Goal: Task Accomplishment & Management: Use online tool/utility

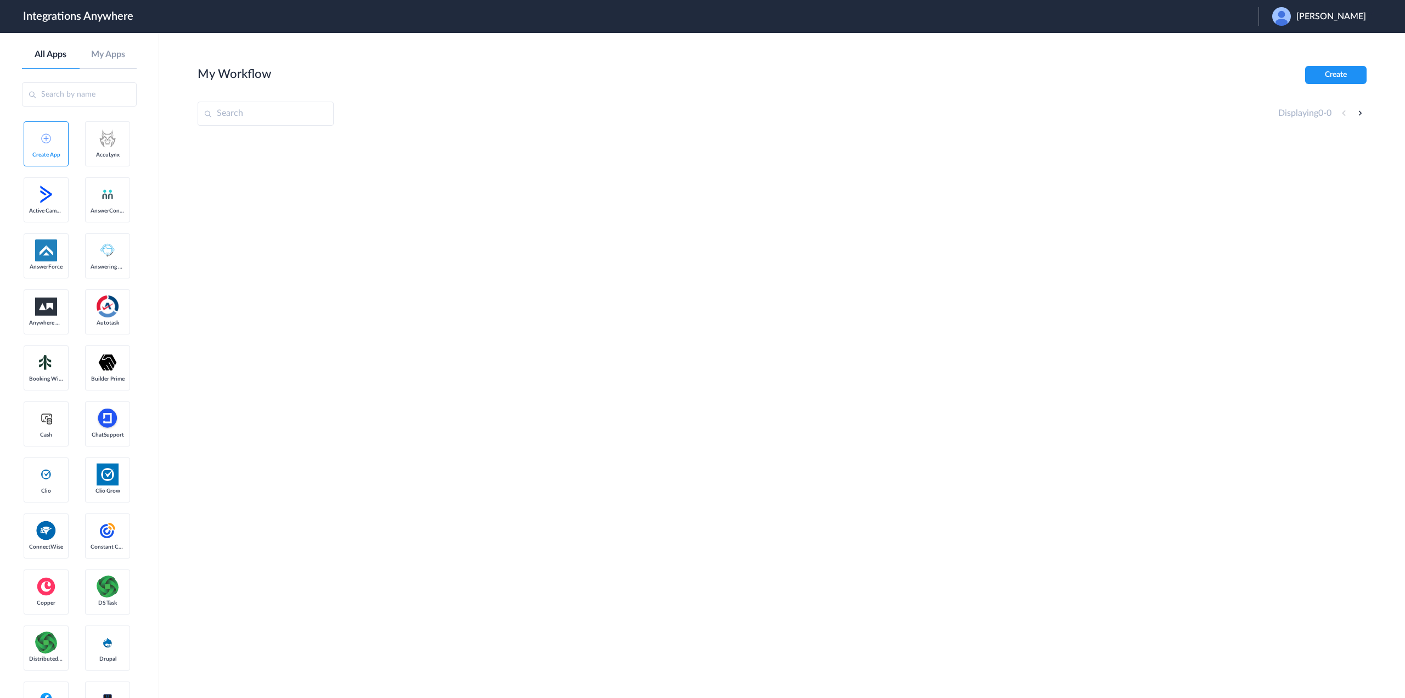
click at [1327, 17] on span "Summer Mulder" at bounding box center [1332, 17] width 70 height 10
click at [1298, 48] on li "Logout" at bounding box center [1318, 45] width 119 height 20
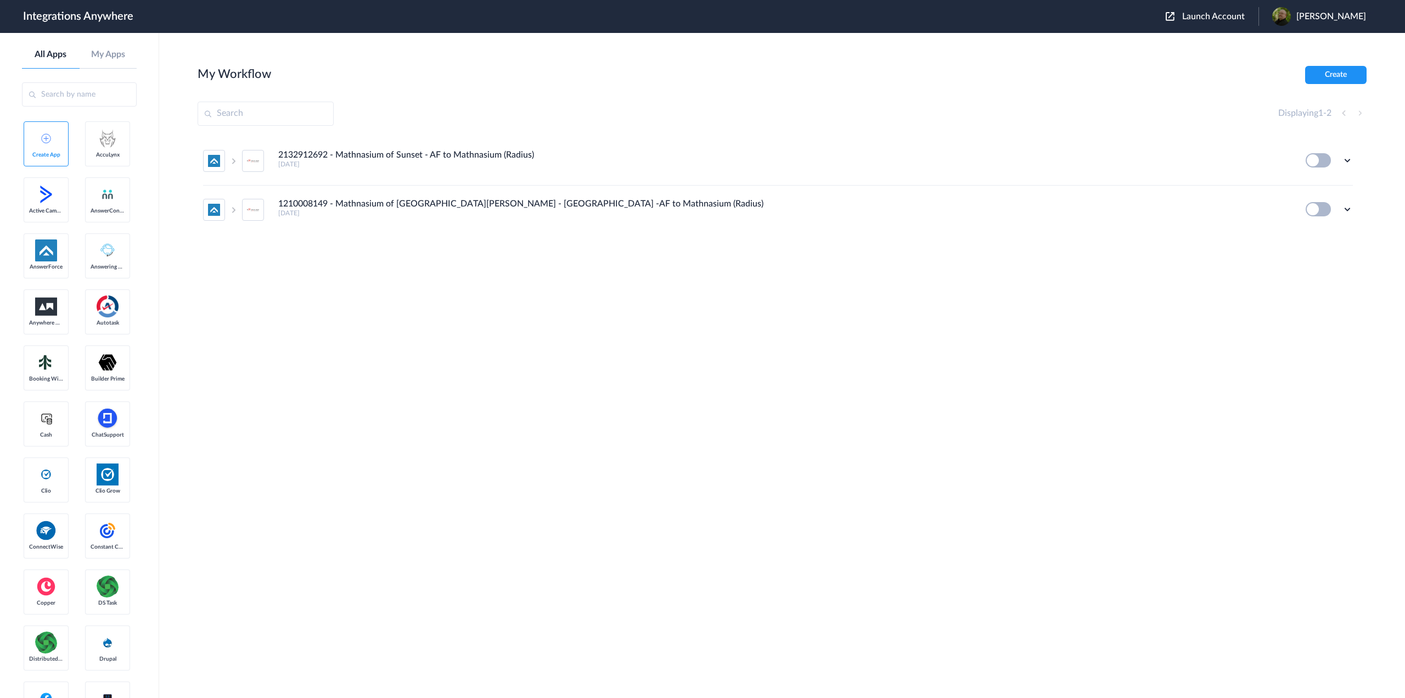
click at [1220, 16] on span "Launch Account" at bounding box center [1213, 16] width 63 height 9
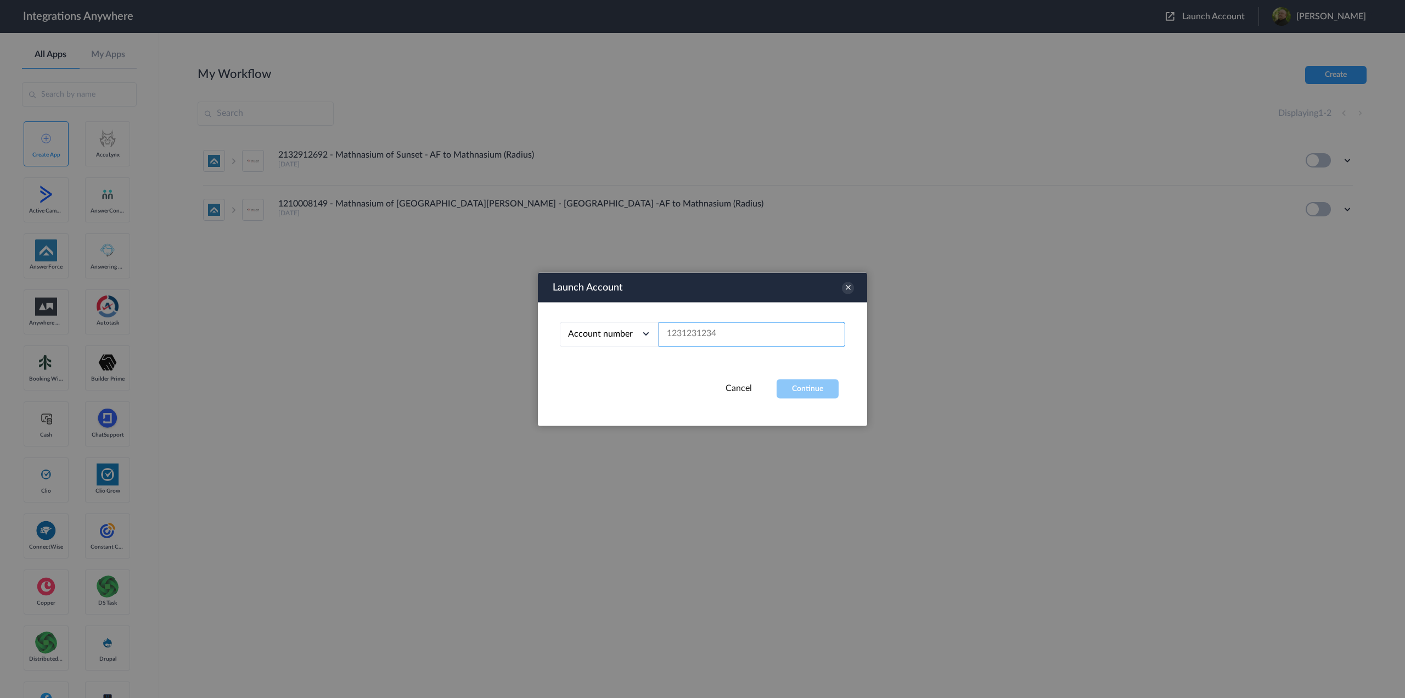
paste input "2523167229"
type input "2523167229"
click at [820, 389] on button "Continue" at bounding box center [808, 388] width 62 height 19
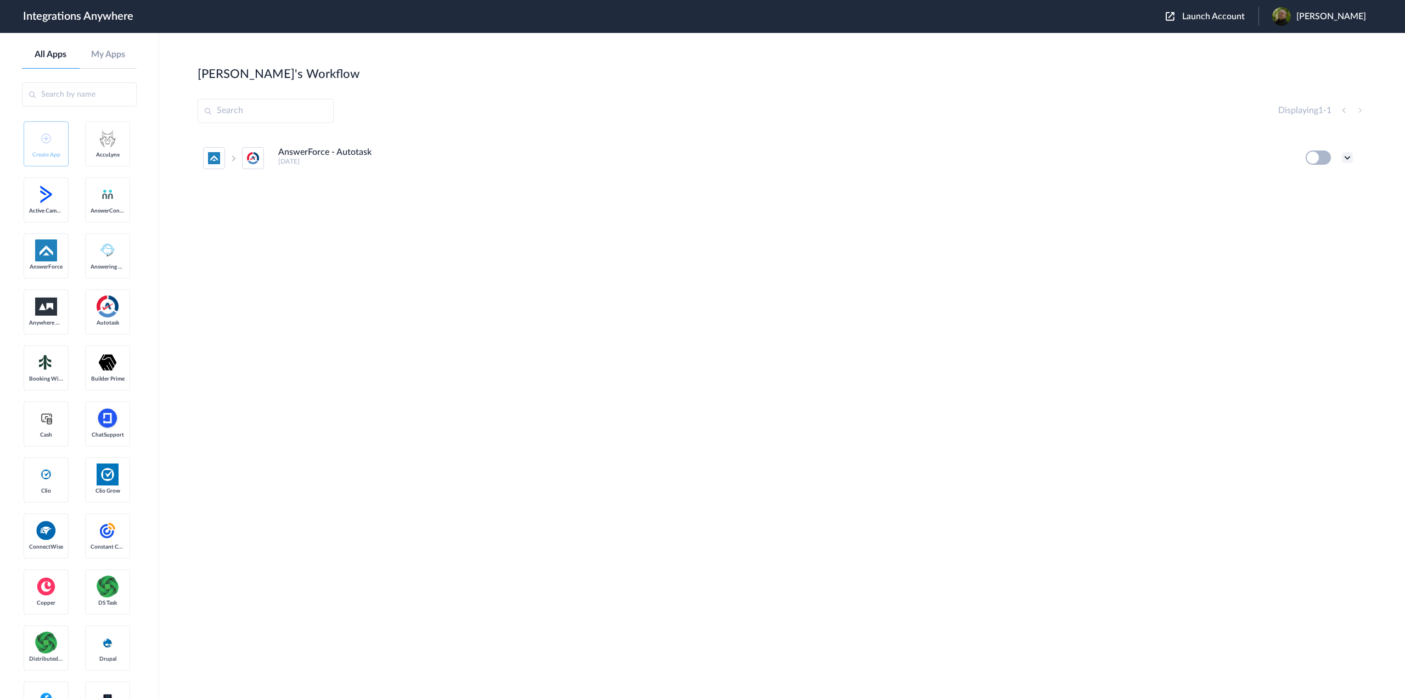
click at [1348, 153] on icon at bounding box center [1347, 157] width 11 height 11
click at [1321, 179] on li "Edit" at bounding box center [1317, 183] width 71 height 20
click at [1344, 155] on icon at bounding box center [1347, 157] width 11 height 11
click at [1305, 178] on li "Edit" at bounding box center [1317, 183] width 71 height 20
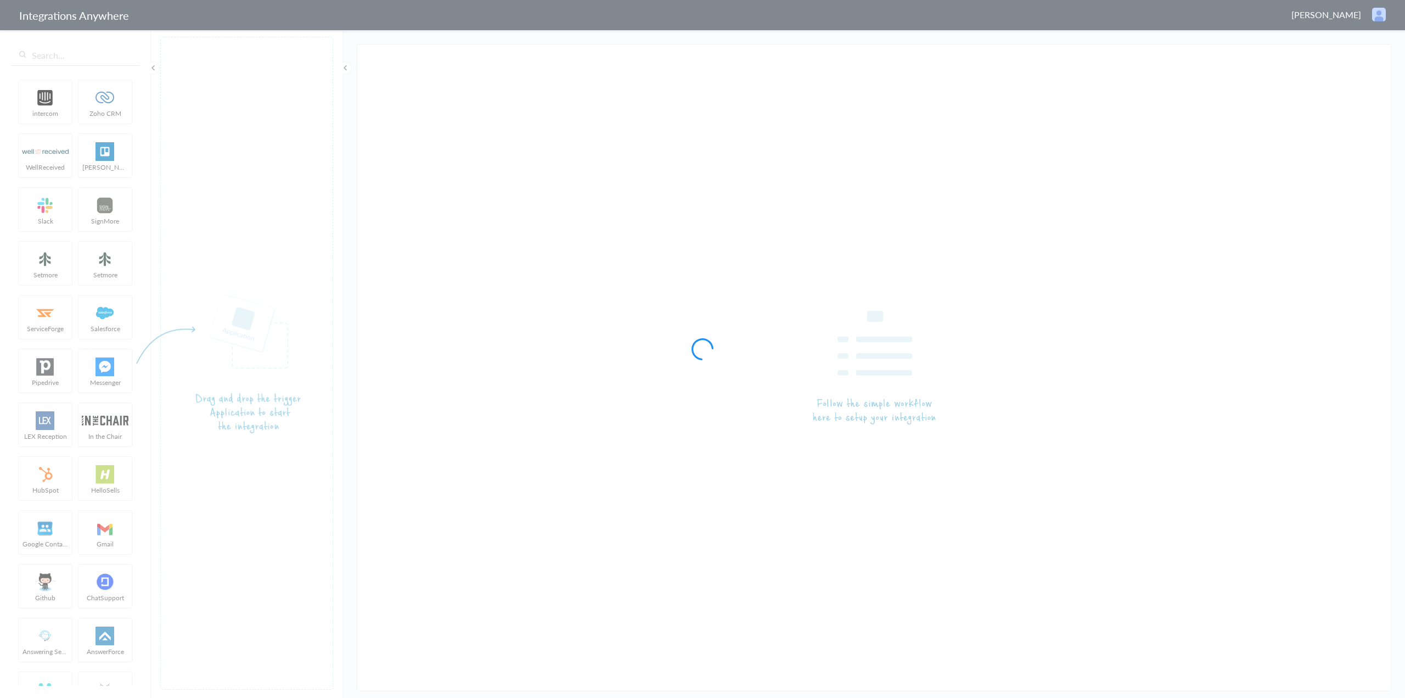
type input "AnswerForce - Autotask"
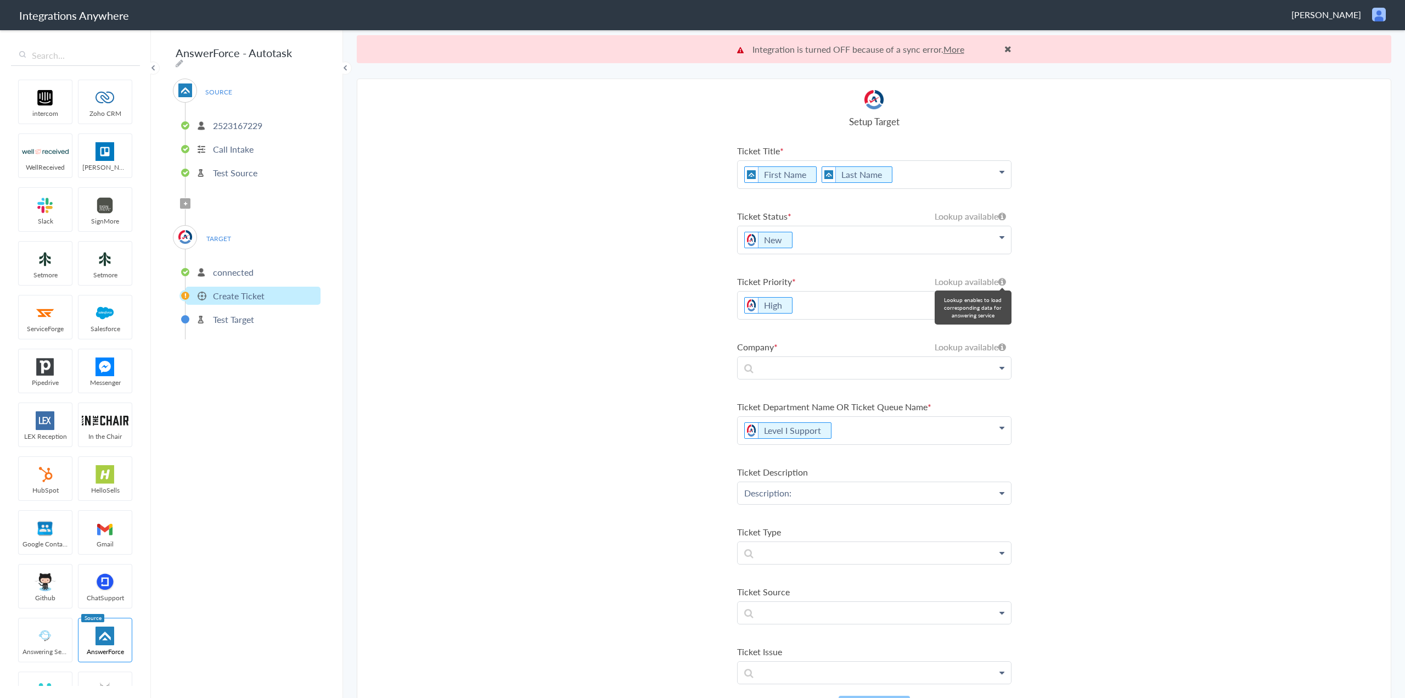
click at [998, 280] on icon at bounding box center [1002, 281] width 8 height 9
click at [861, 310] on p "High" at bounding box center [874, 304] width 273 height 27
click at [996, 333] on link "Autotask" at bounding box center [874, 340] width 273 height 24
click at [675, 350] on section "Select Account 2523167229 Rename Delete (3 months ago) + connect Continue Setup…" at bounding box center [874, 401] width 1035 height 647
click at [937, 307] on p "High" at bounding box center [874, 304] width 273 height 27
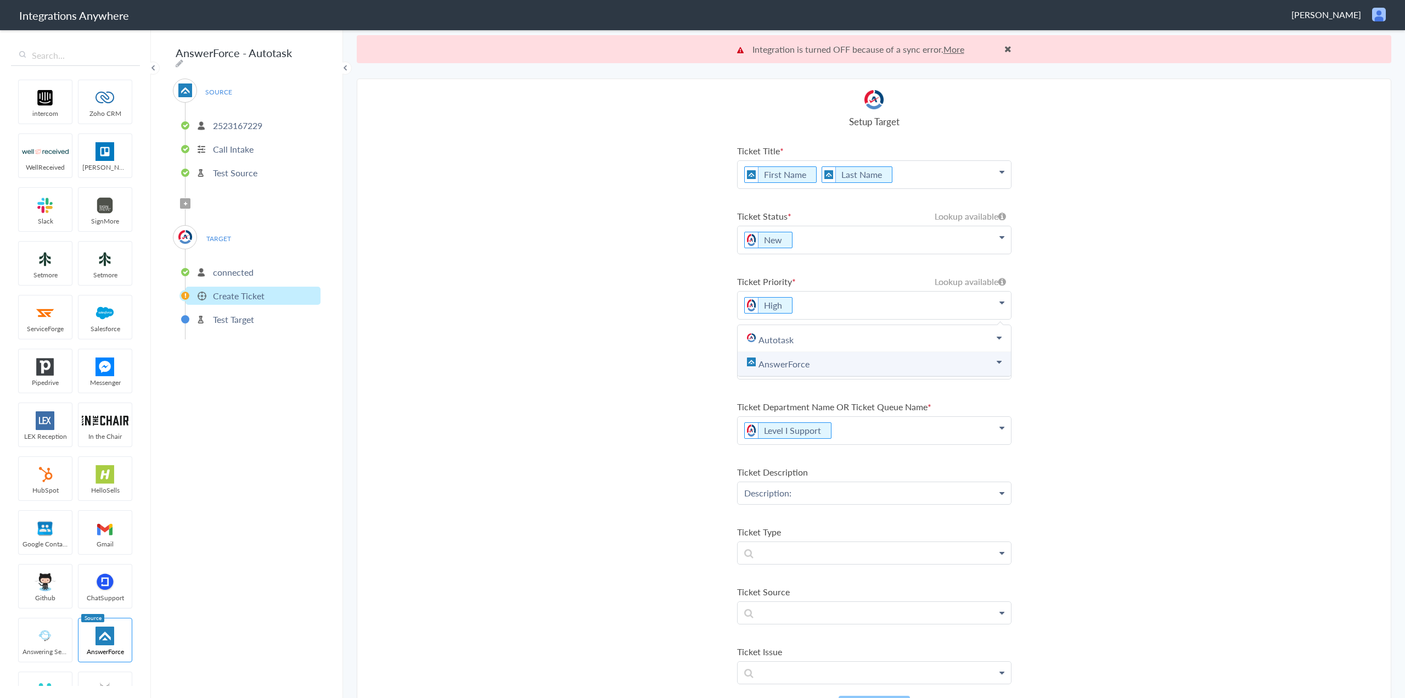
scroll to position [55, 0]
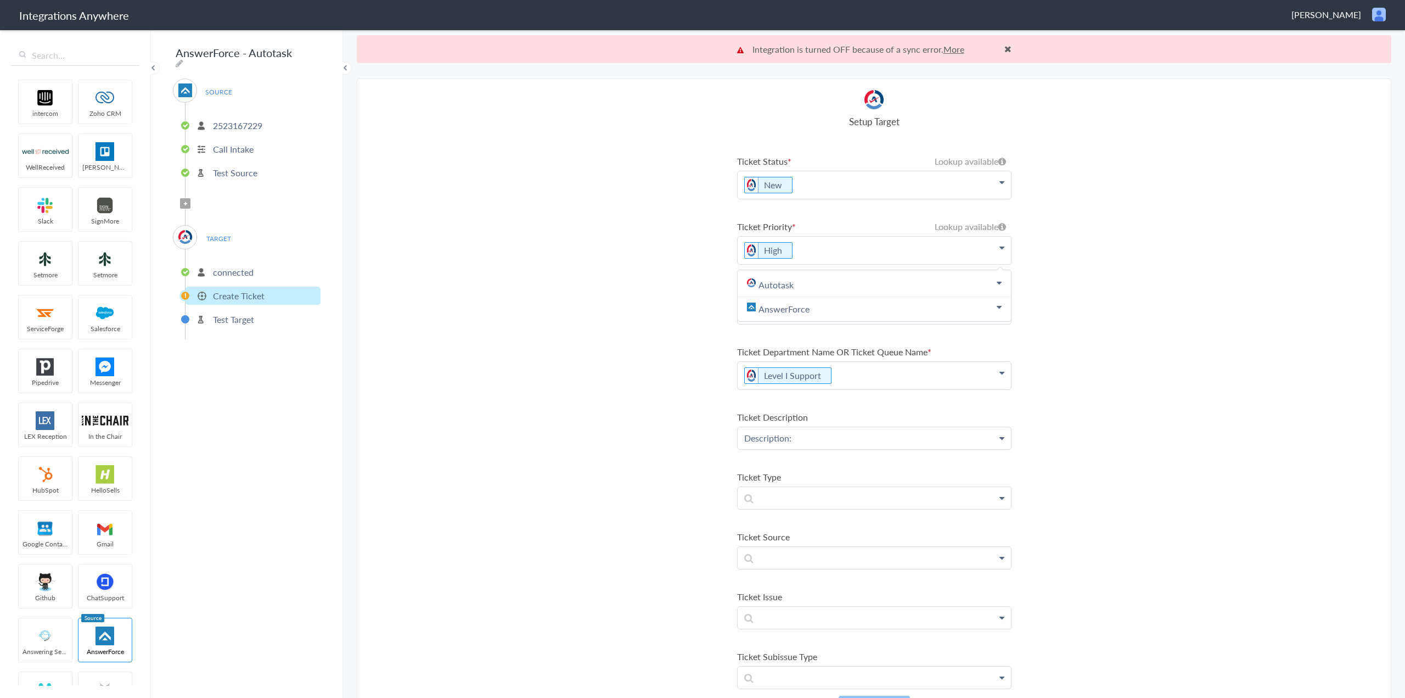
click at [673, 347] on section "Select Account 2523167229 Rename Delete (3 months ago) + connect Continue Setup…" at bounding box center [874, 401] width 1035 height 647
click at [1000, 313] on icon at bounding box center [1002, 312] width 5 height 9
click at [866, 366] on link "AnswerForce" at bounding box center [874, 369] width 273 height 24
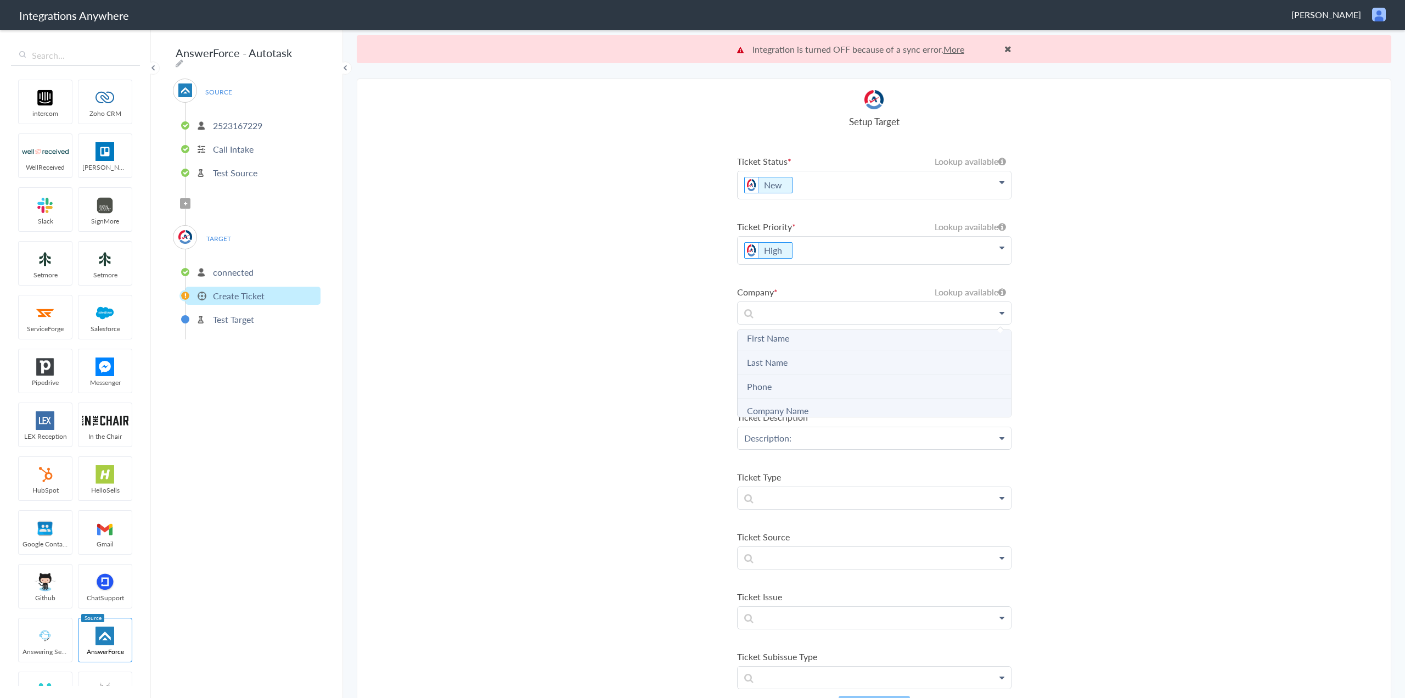
scroll to position [110, 0]
click at [813, 355] on Name "Company Name" at bounding box center [874, 356] width 273 height 24
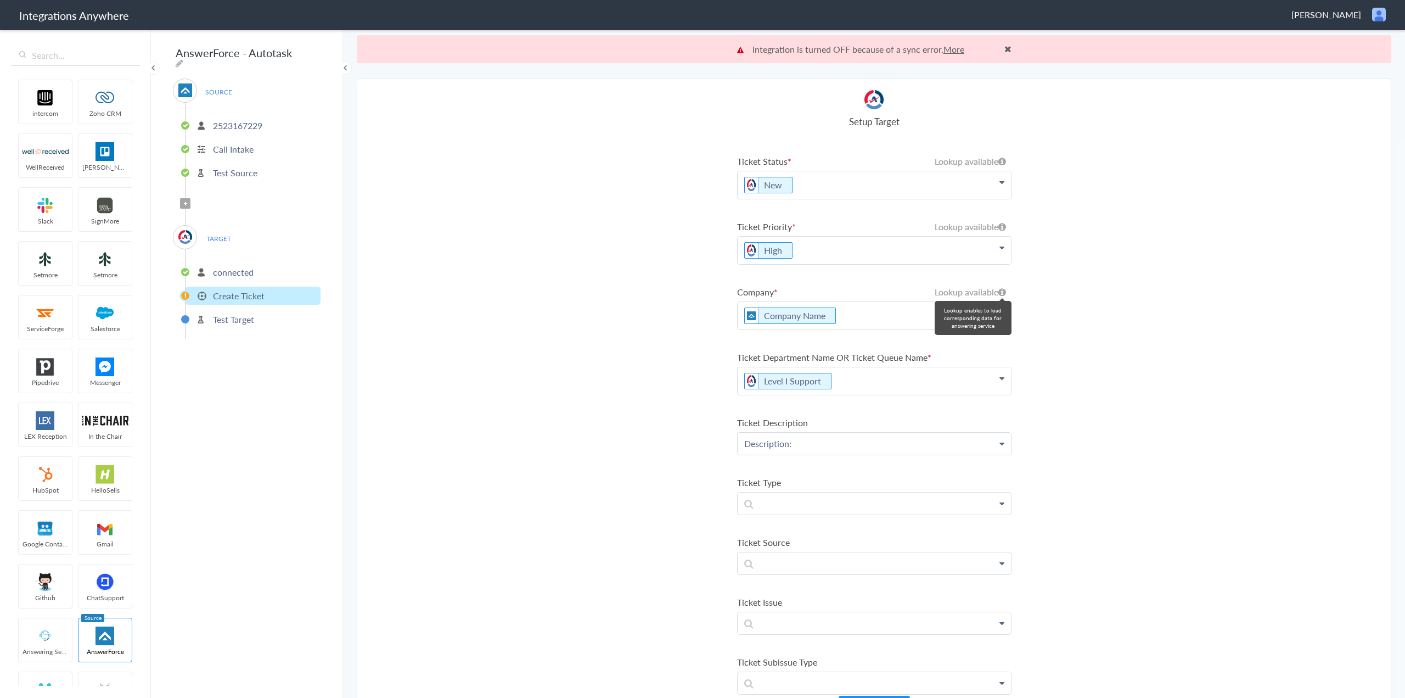
click at [998, 291] on icon at bounding box center [1002, 292] width 8 height 9
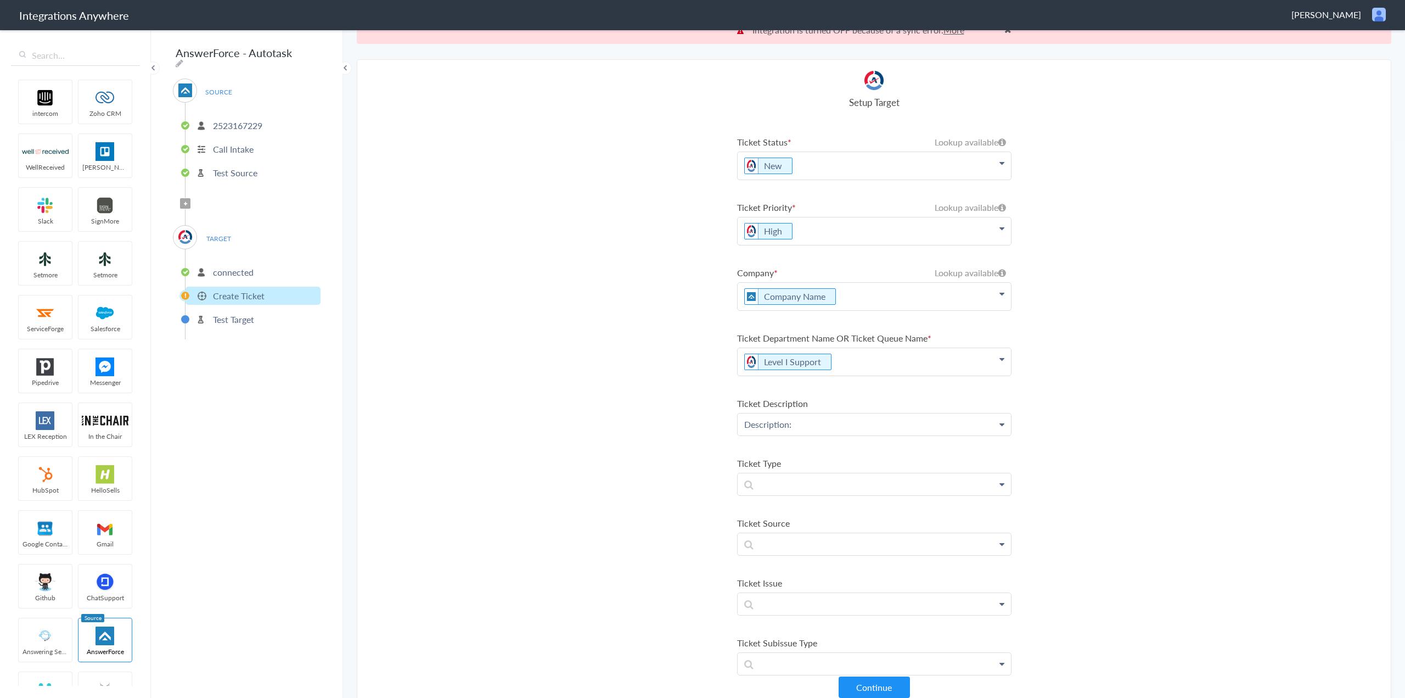
scroll to position [28, 0]
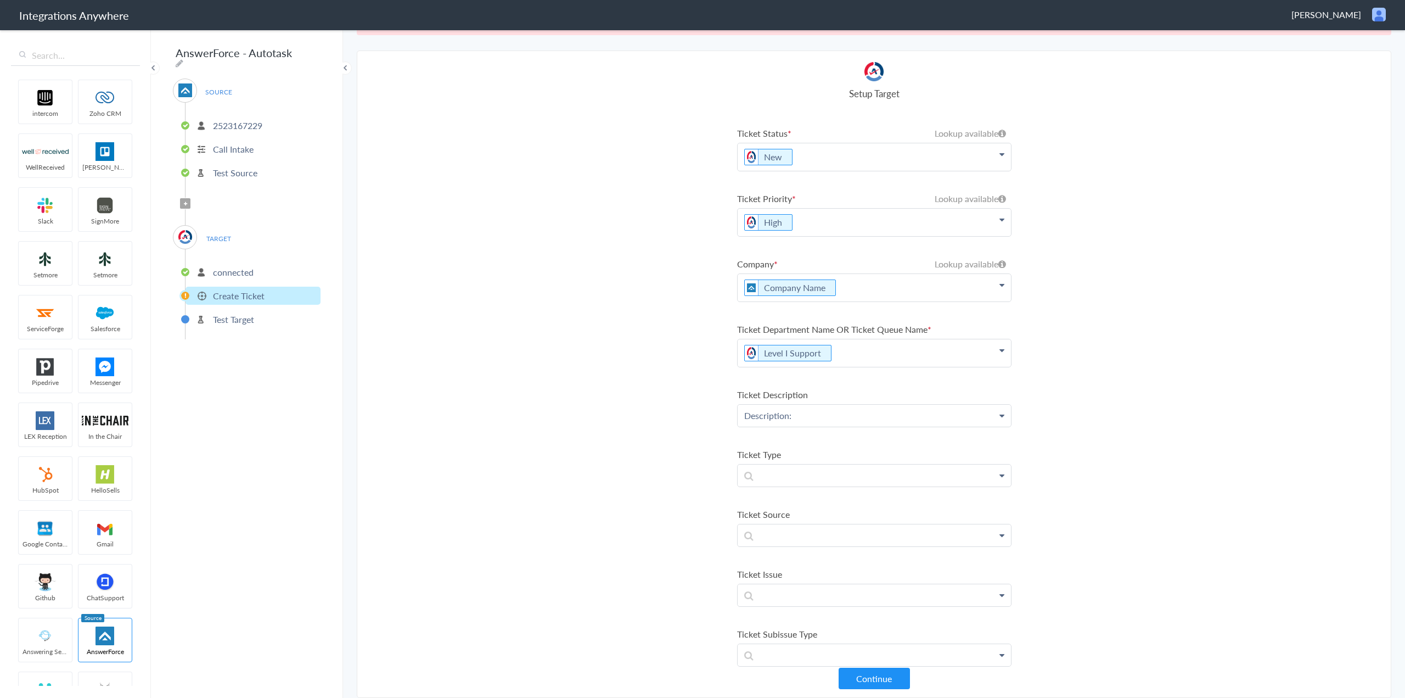
click at [859, 413] on p "Description:" at bounding box center [874, 415] width 273 height 21
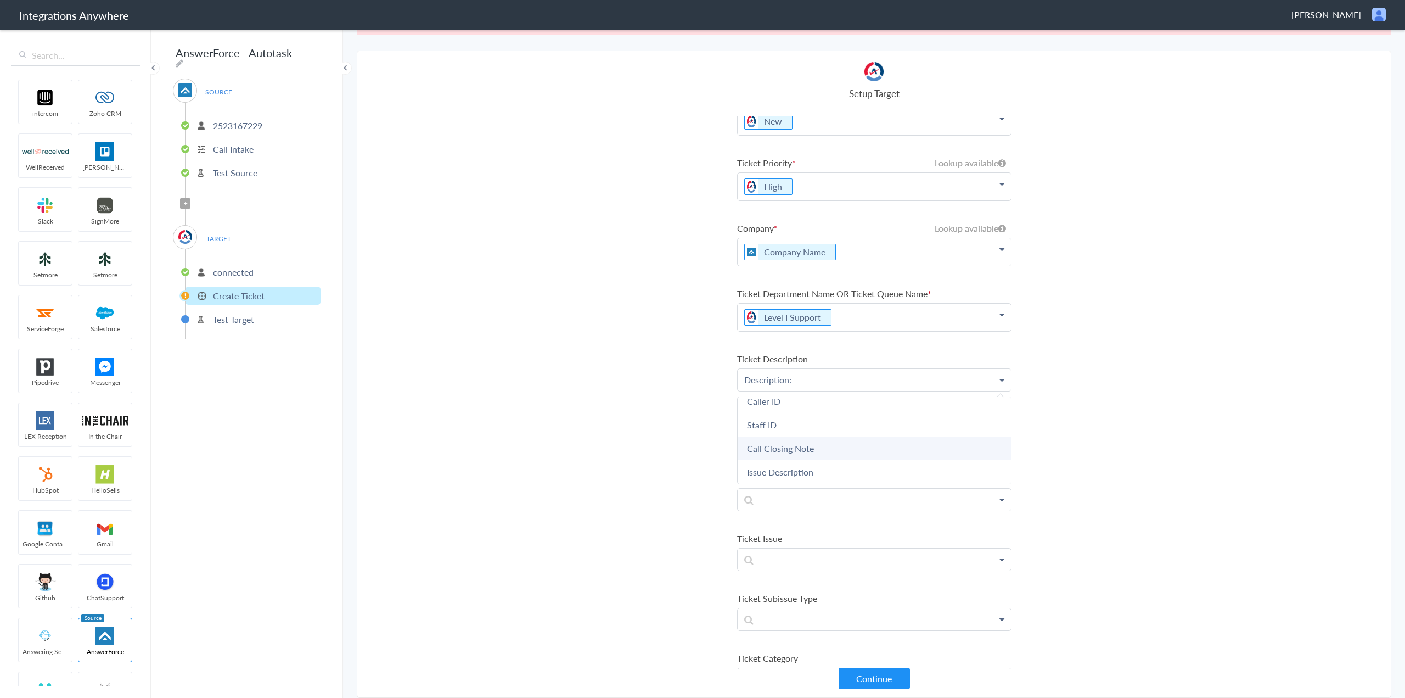
scroll to position [110, 0]
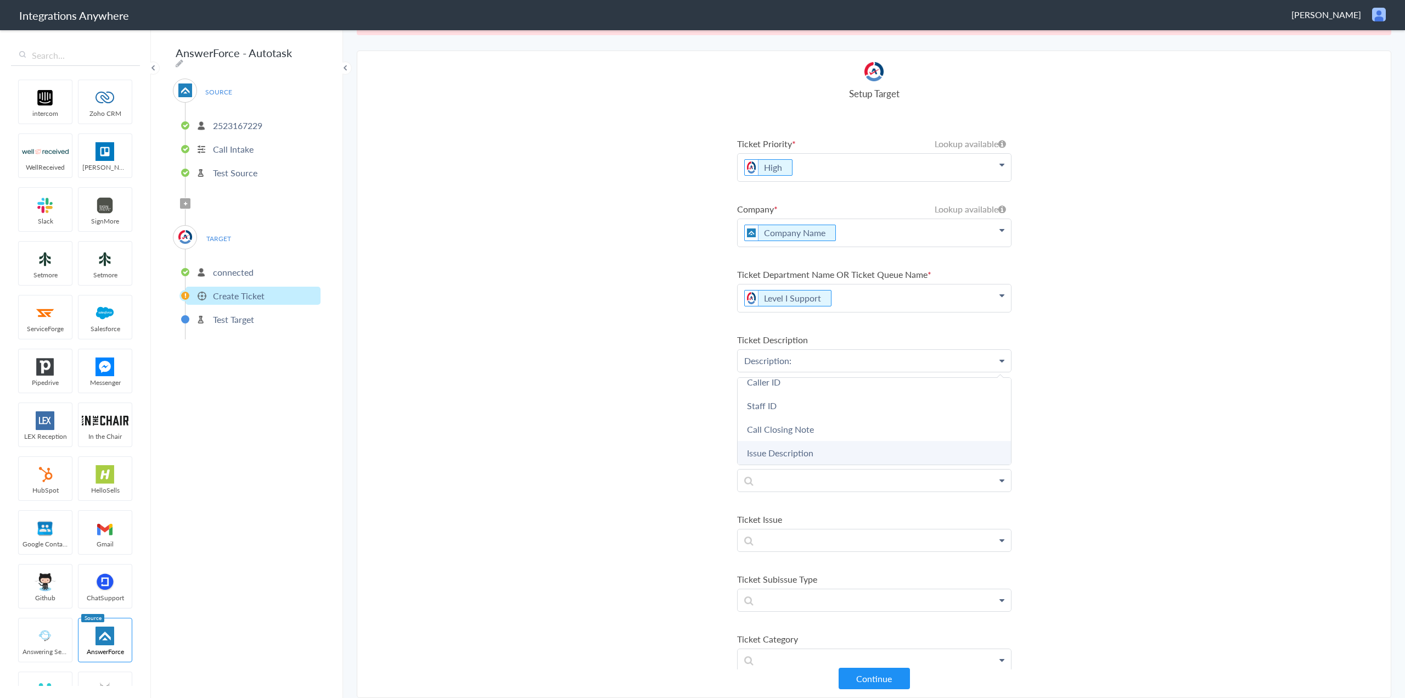
click at [837, 454] on link "Issue Description" at bounding box center [874, 453] width 273 height 24
click at [872, 426] on p at bounding box center [874, 425] width 273 height 21
click at [844, 453] on link "Service Request" at bounding box center [874, 458] width 273 height 24
click at [588, 444] on section "Select Account 2523167229 Rename Delete (3 months ago) + connect Continue Setup…" at bounding box center [874, 374] width 1035 height 647
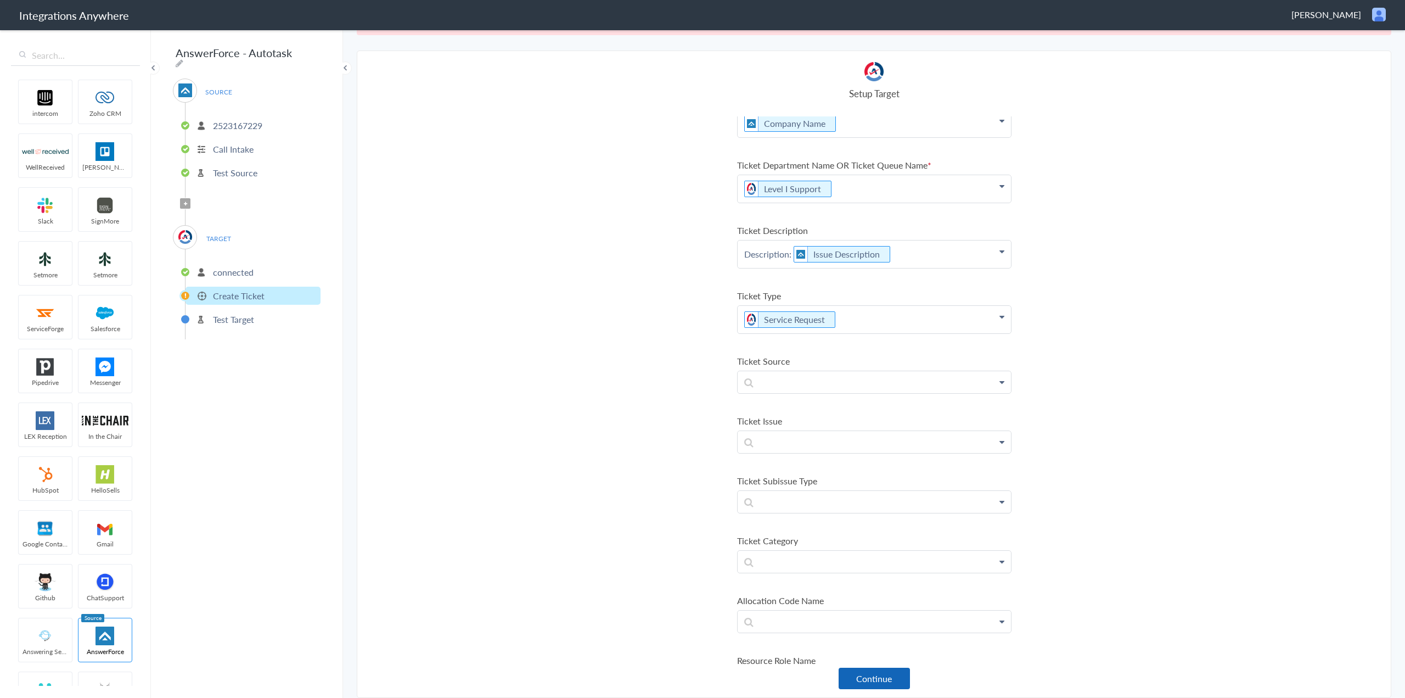
scroll to position [220, 0]
click at [872, 681] on button "Continue" at bounding box center [874, 677] width 71 height 21
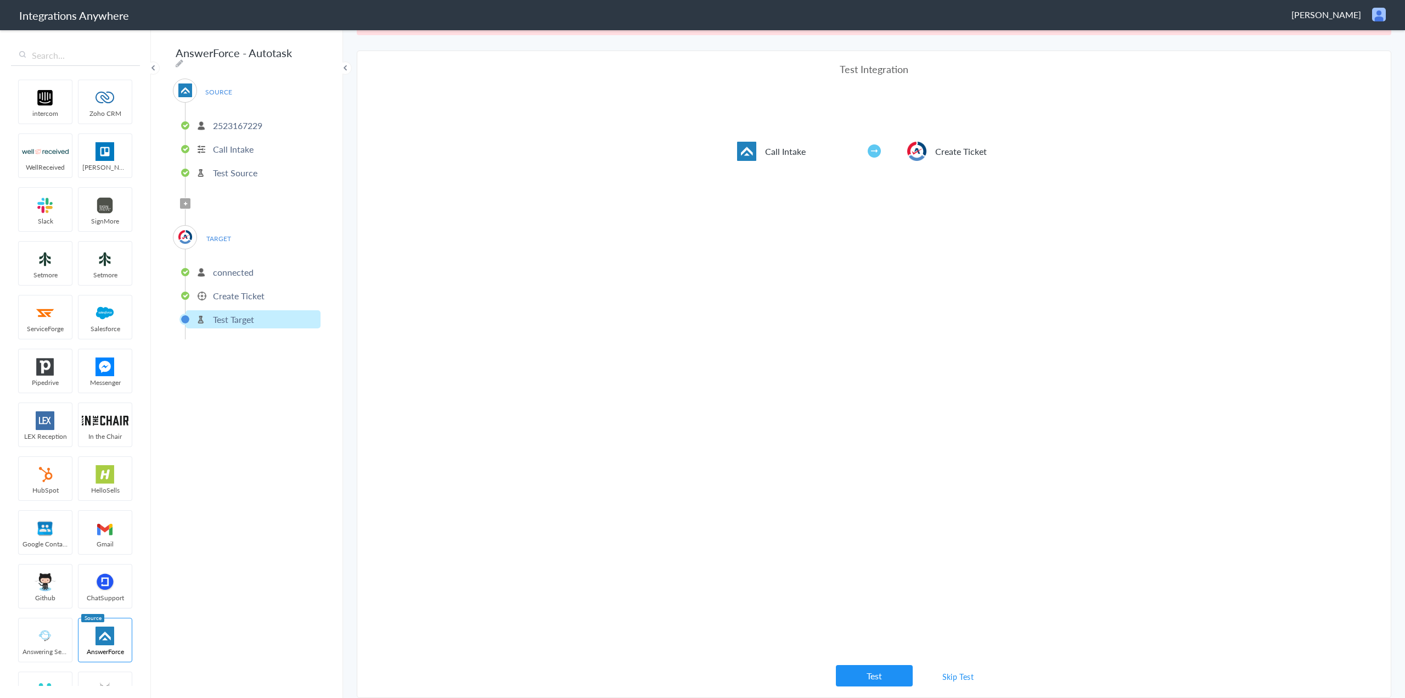
click at [955, 678] on link "Skip Test" at bounding box center [958, 676] width 58 height 20
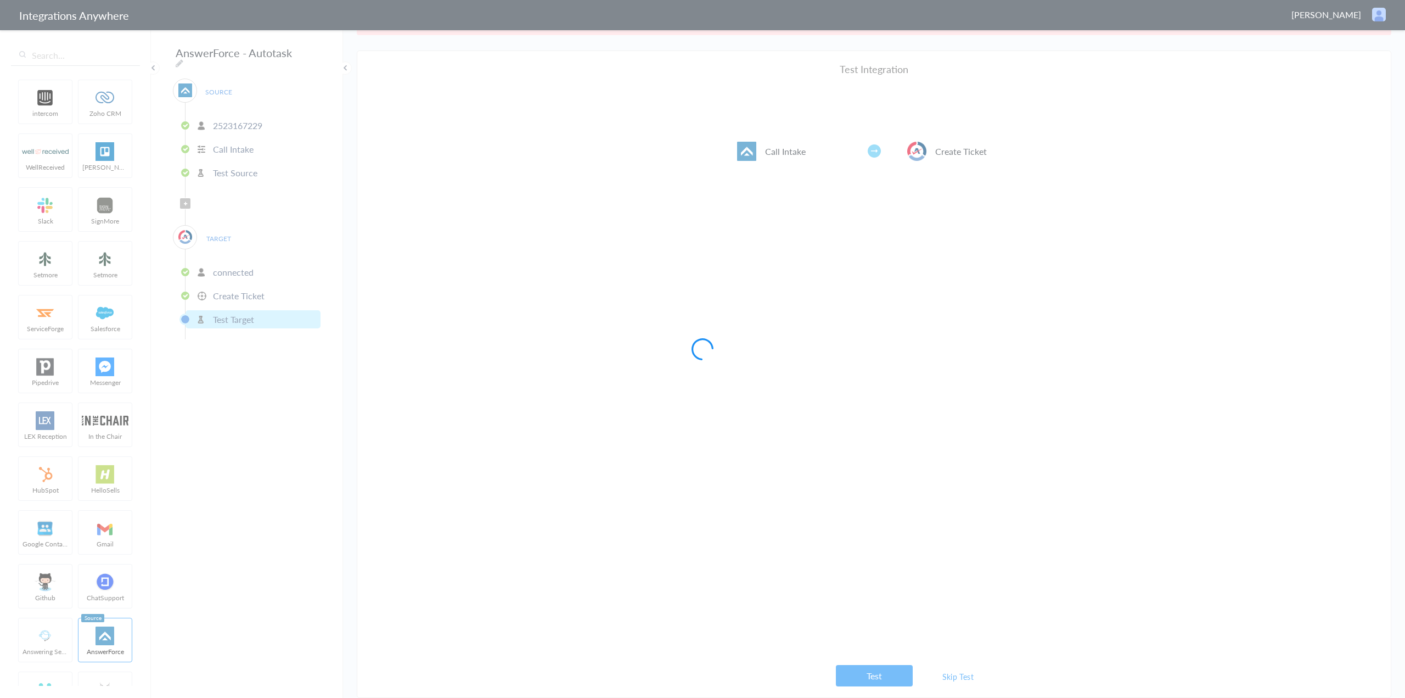
scroll to position [0, 0]
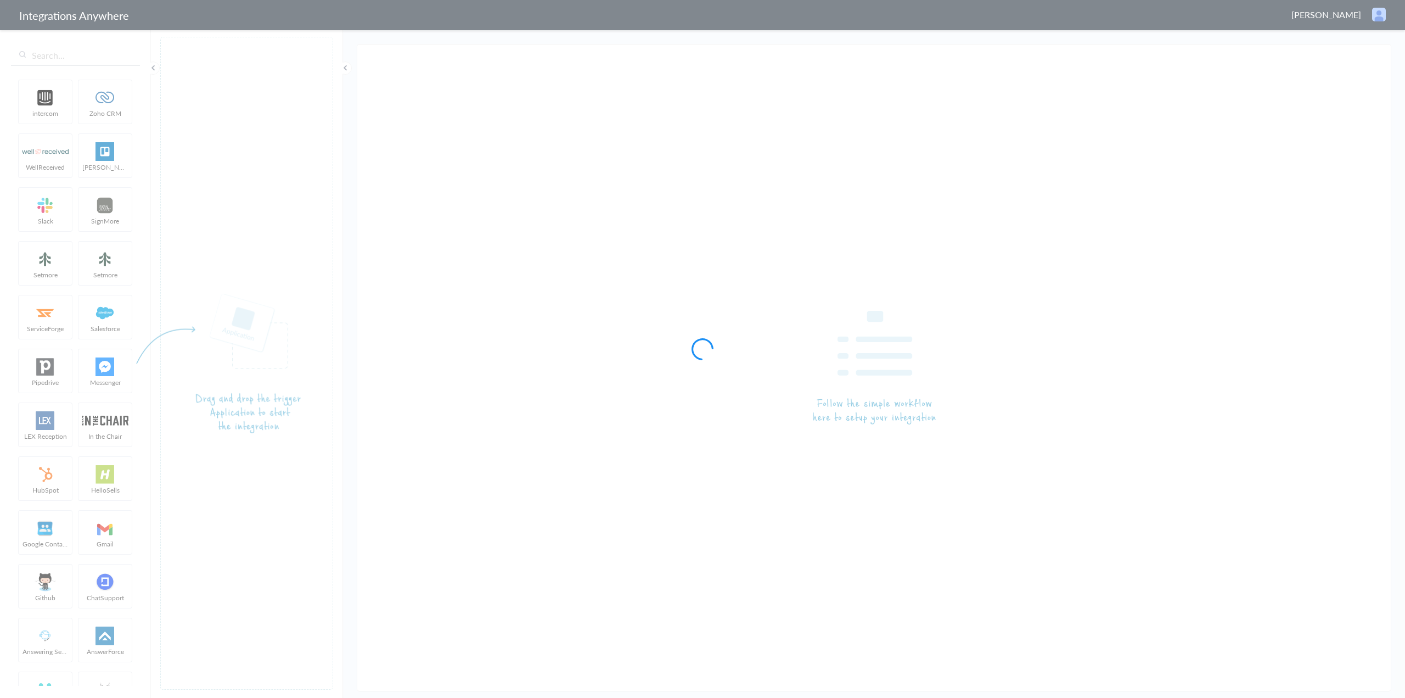
type input "AnswerForce - Autotask"
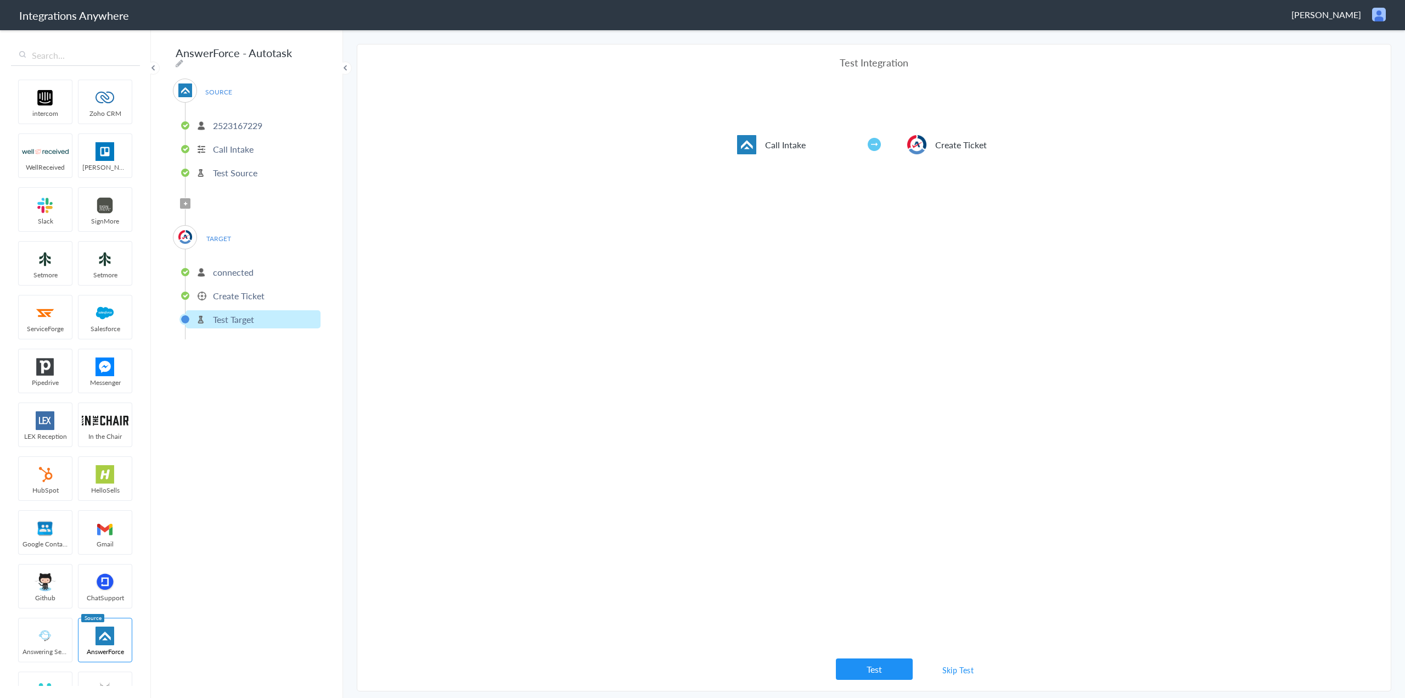
click at [225, 289] on p "Create Ticket" at bounding box center [239, 295] width 52 height 13
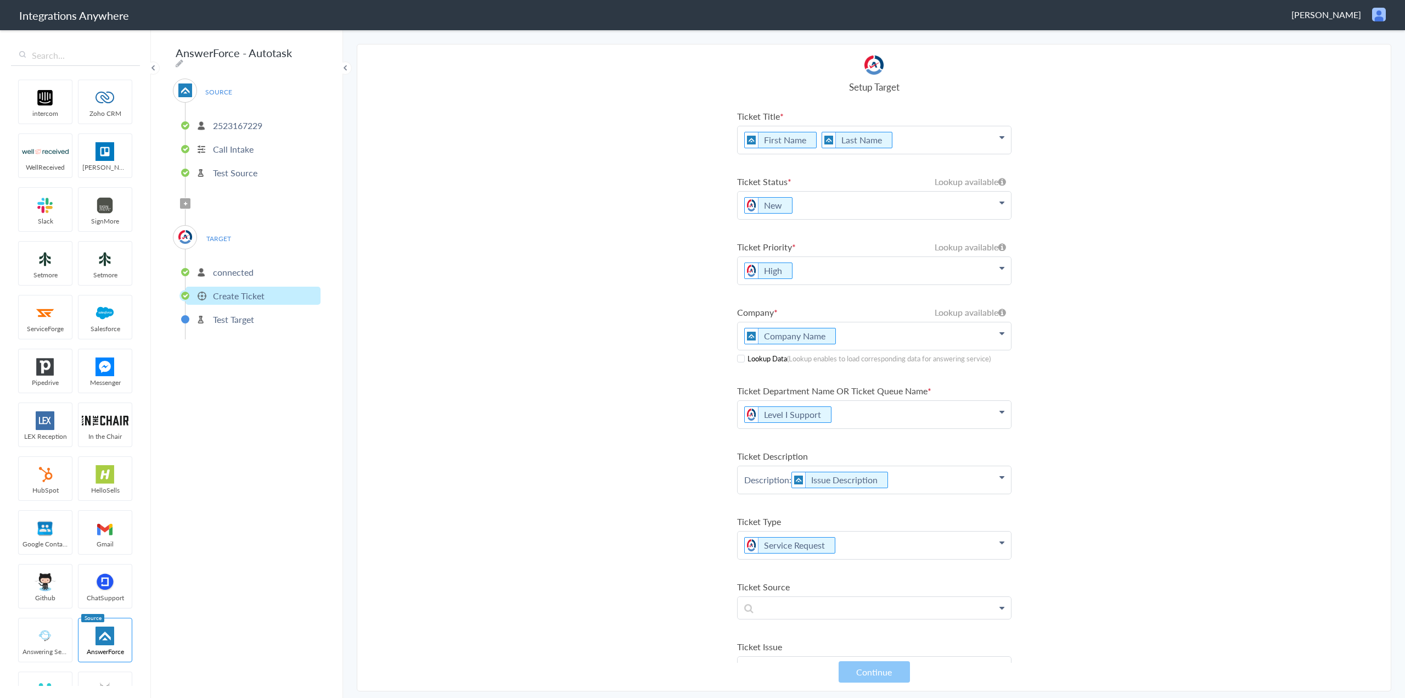
click at [740, 355] on span at bounding box center [741, 359] width 8 height 8
click at [876, 673] on button "Continue" at bounding box center [874, 671] width 71 height 21
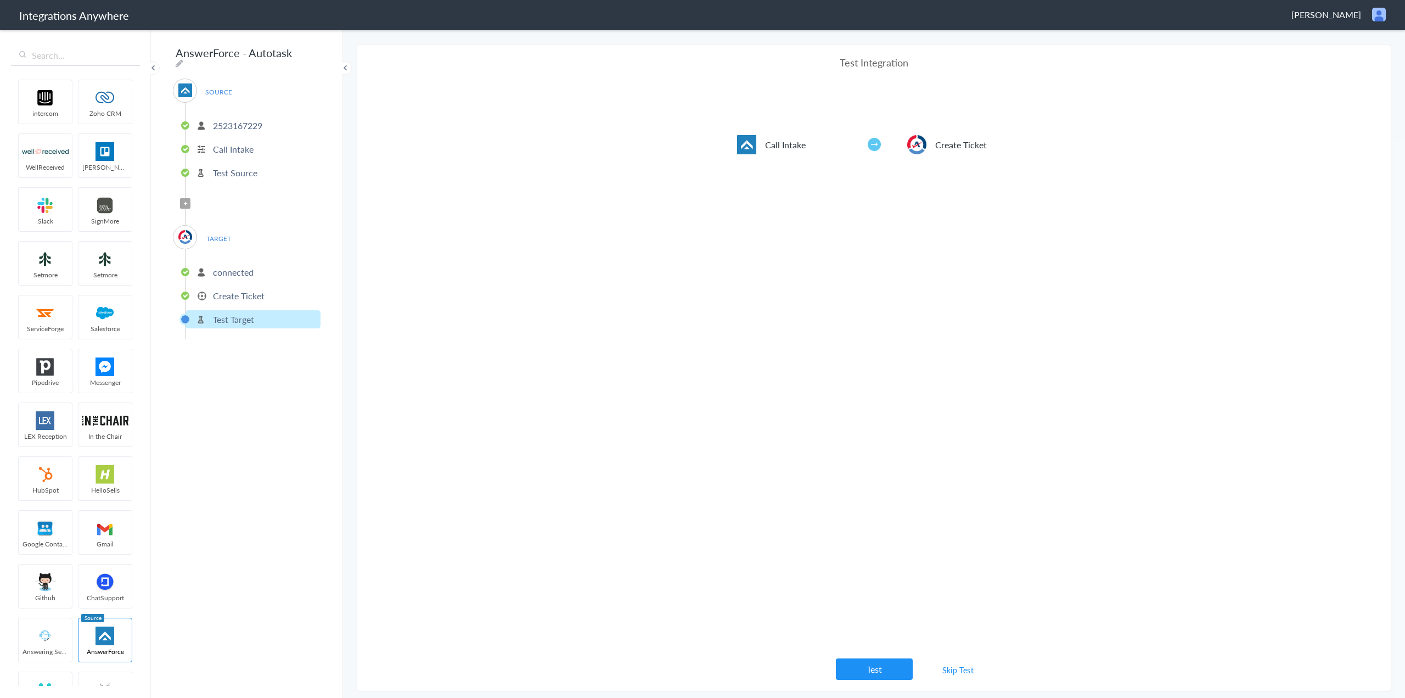
click at [954, 669] on link "Skip Test" at bounding box center [958, 670] width 58 height 20
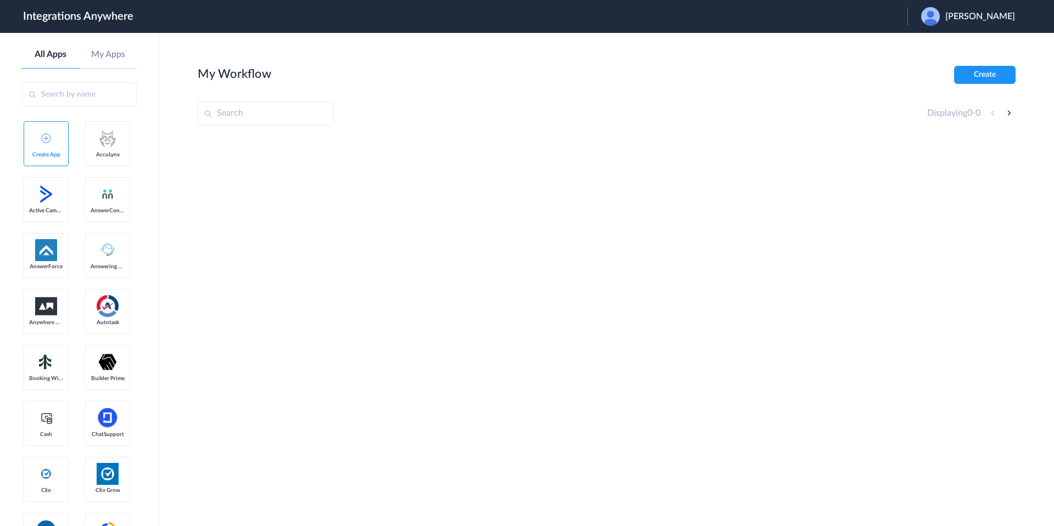
click at [976, 14] on span "[PERSON_NAME]" at bounding box center [980, 17] width 70 height 10
click at [956, 43] on li "Logout" at bounding box center [966, 45] width 119 height 20
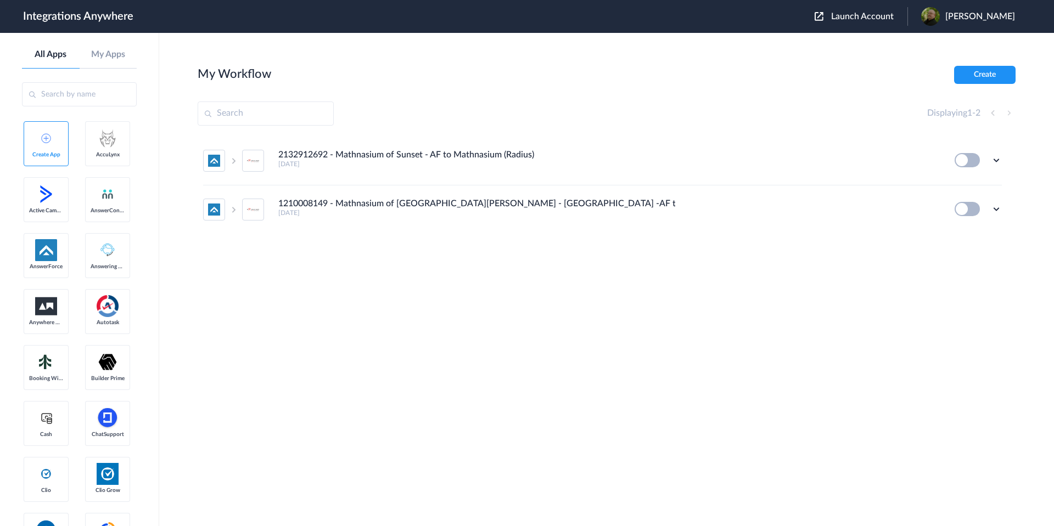
click at [894, 13] on span "Launch Account" at bounding box center [862, 16] width 63 height 9
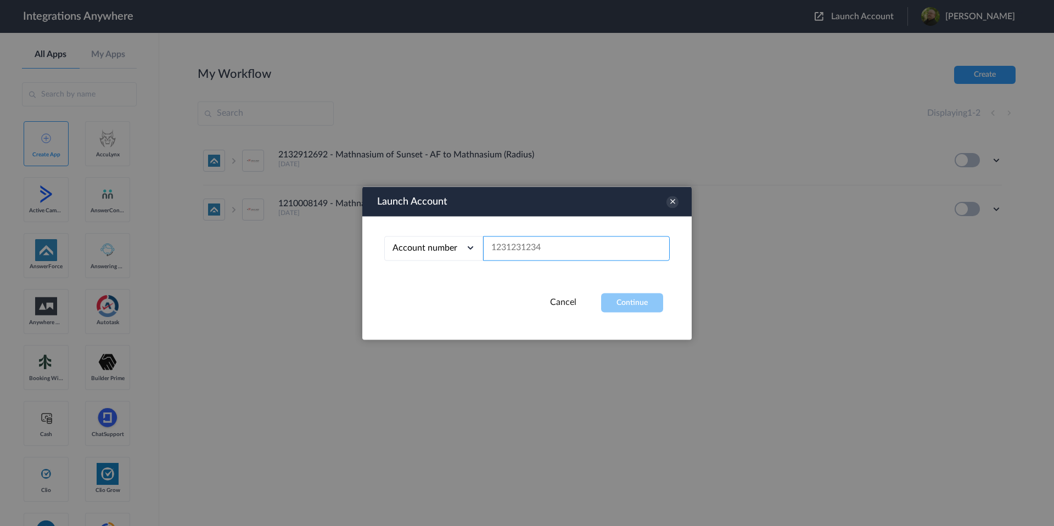
paste input "2523167229"
type input "2523167229"
click at [632, 308] on button "Continue" at bounding box center [632, 302] width 62 height 19
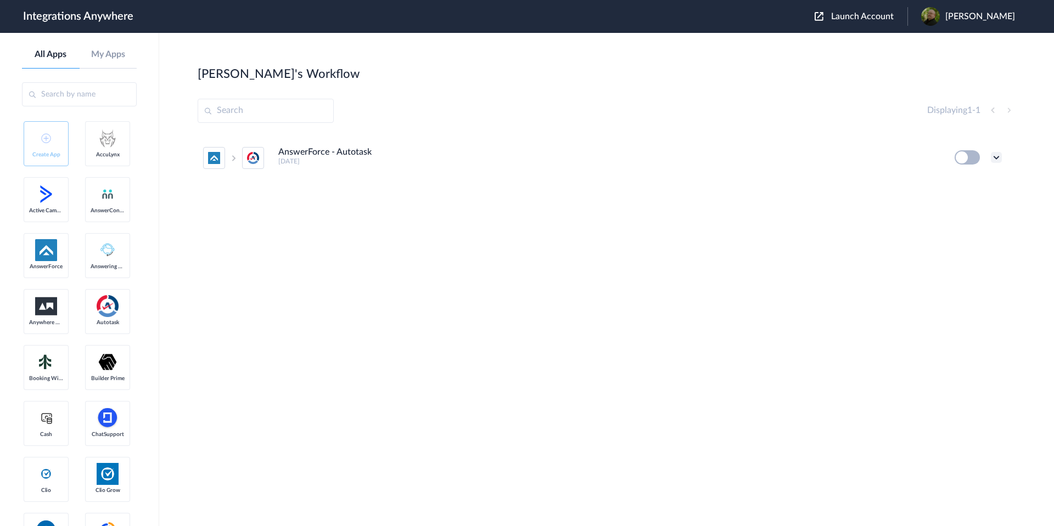
click at [996, 157] on icon at bounding box center [996, 157] width 11 height 11
click at [972, 183] on li "Edit" at bounding box center [965, 183] width 71 height 20
click at [996, 156] on icon at bounding box center [996, 157] width 11 height 11
click at [983, 181] on li "Edit" at bounding box center [965, 183] width 71 height 20
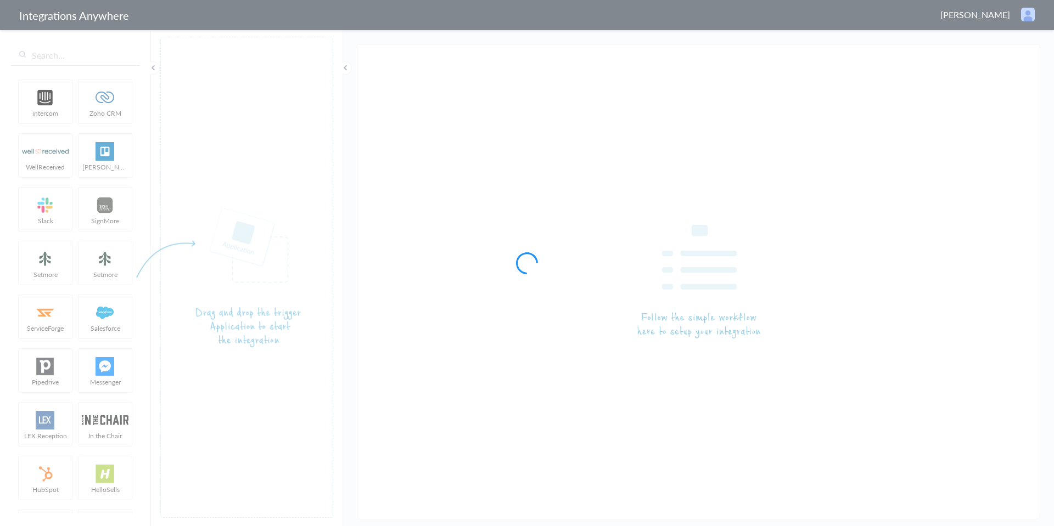
type input "AnswerForce - Autotask"
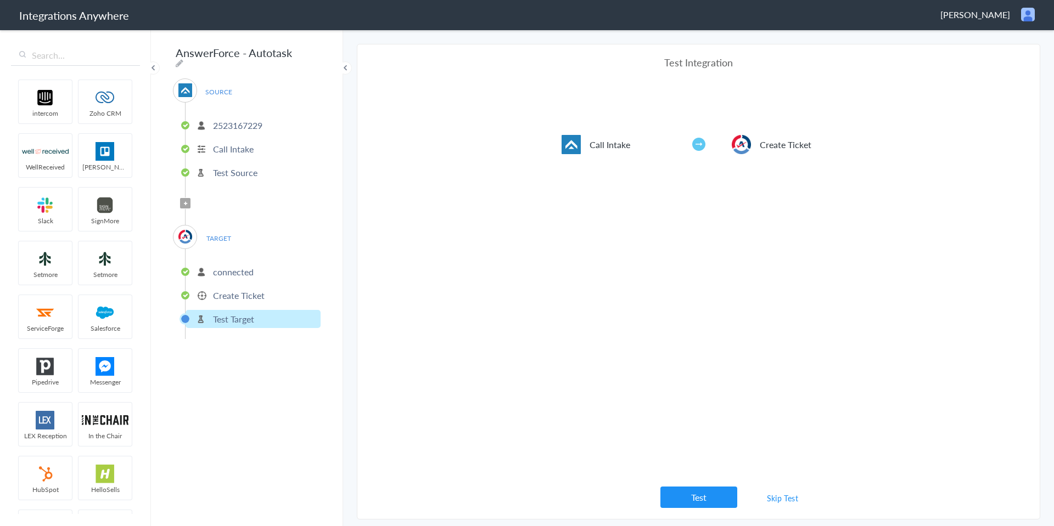
click at [249, 289] on p "Create Ticket" at bounding box center [239, 295] width 52 height 13
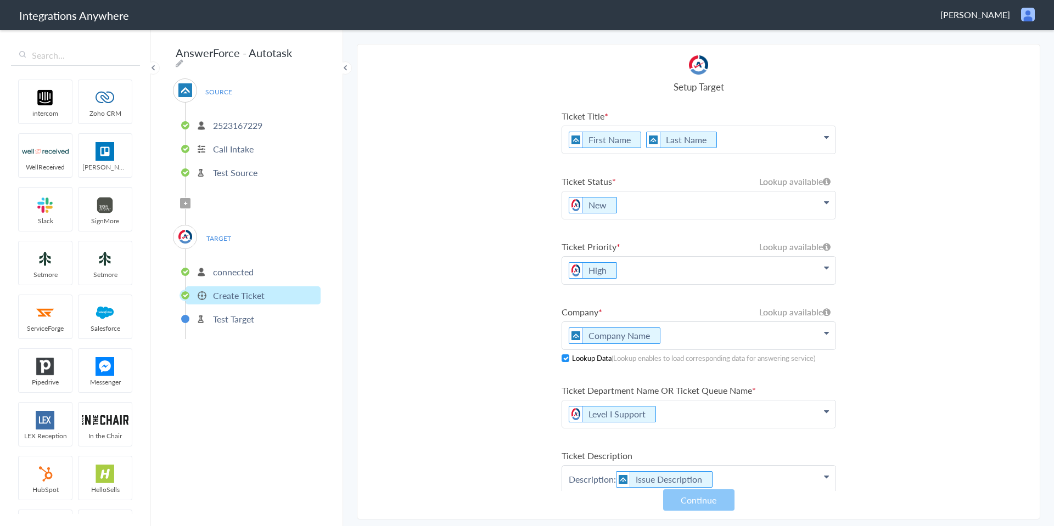
click at [821, 272] on p "High" at bounding box center [698, 270] width 273 height 27
click at [700, 304] on link "Autotask" at bounding box center [698, 305] width 273 height 24
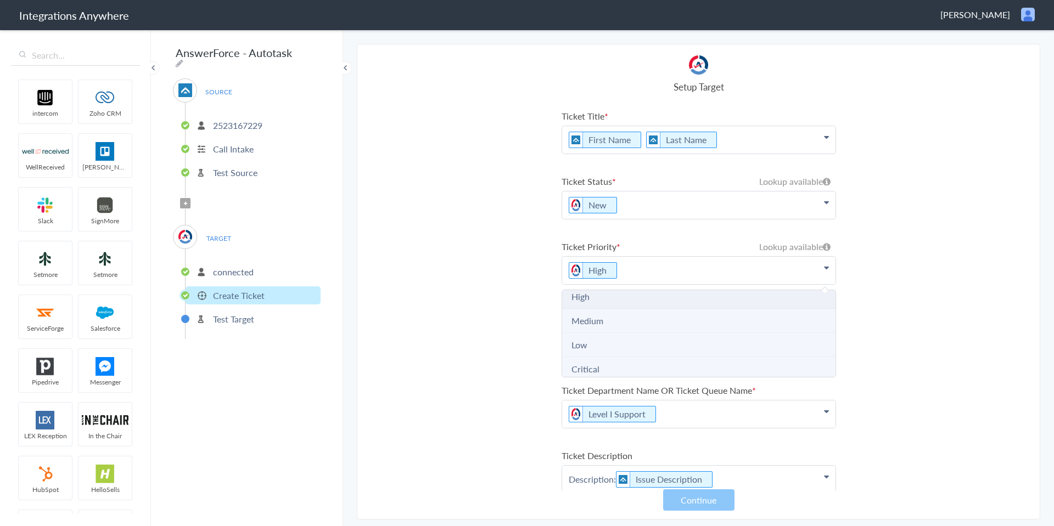
scroll to position [6, 0]
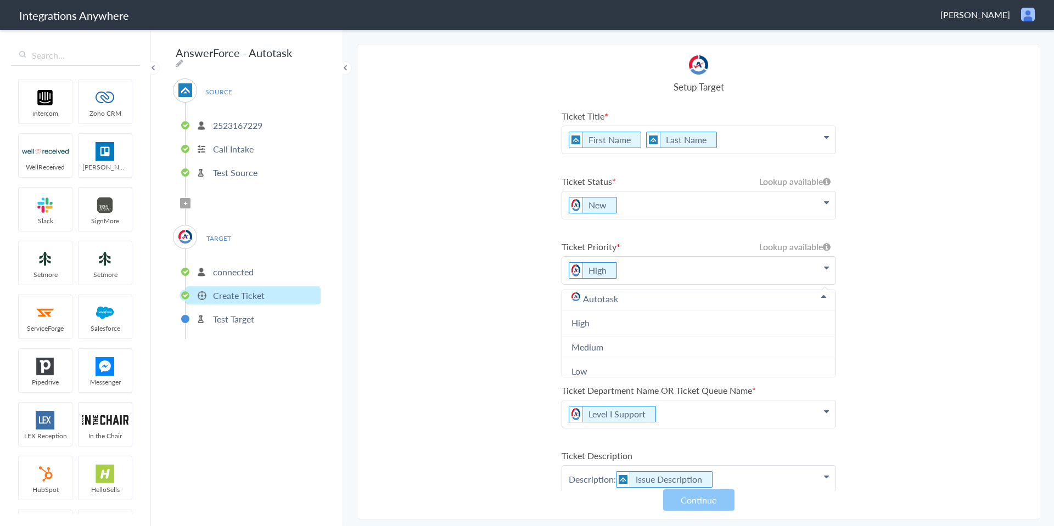
click at [489, 305] on section "Select Account 2523167229 Rename Delete (3 months ago) + connect Continue Setup…" at bounding box center [698, 282] width 683 height 476
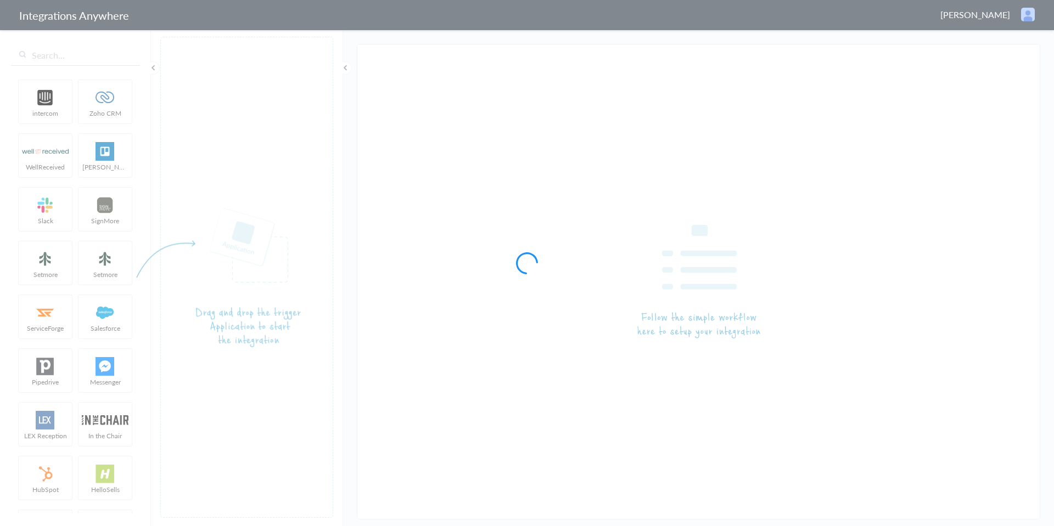
type input "AnswerForce - Autotask"
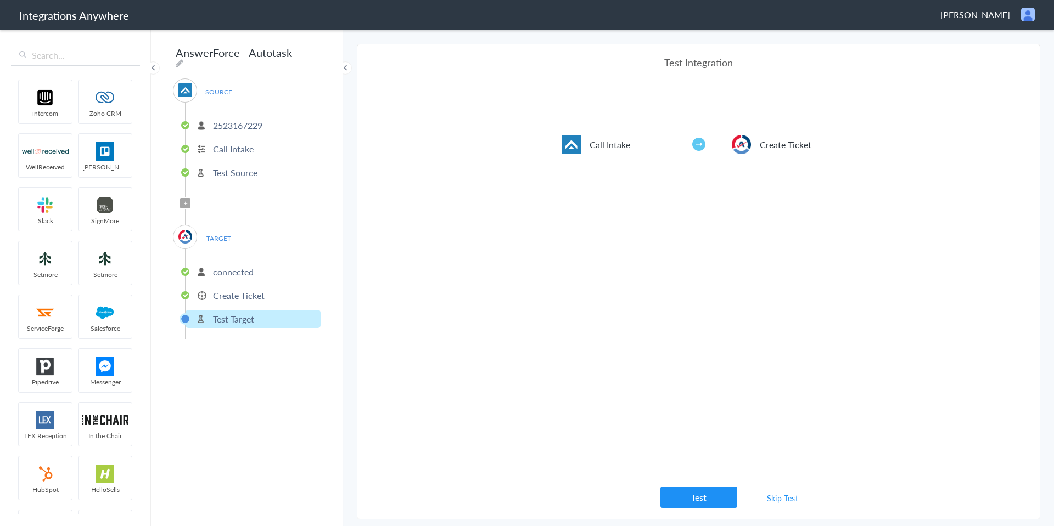
click at [260, 290] on p "Create Ticket" at bounding box center [239, 295] width 52 height 13
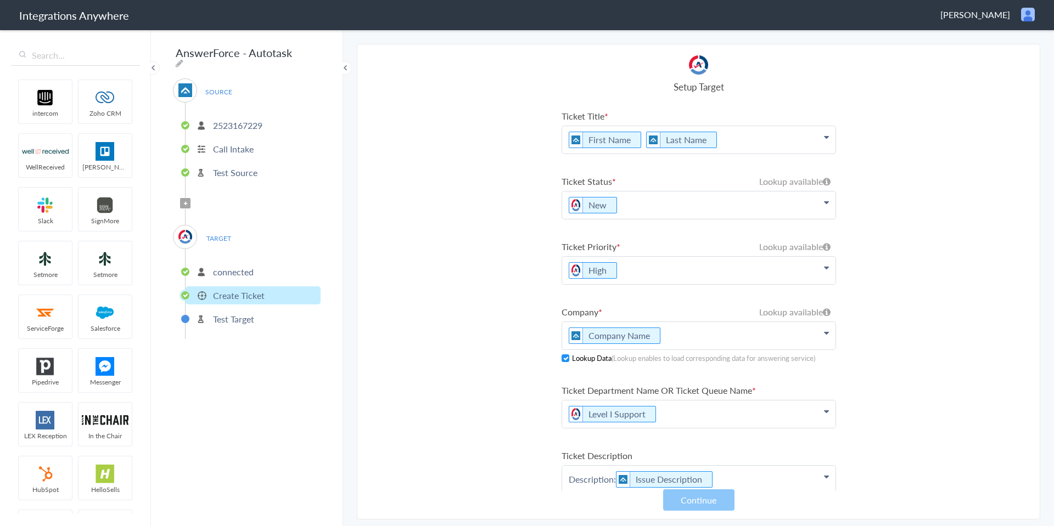
click at [824, 268] on icon at bounding box center [826, 267] width 5 height 9
click at [596, 328] on link "AnswerForce" at bounding box center [698, 329] width 273 height 24
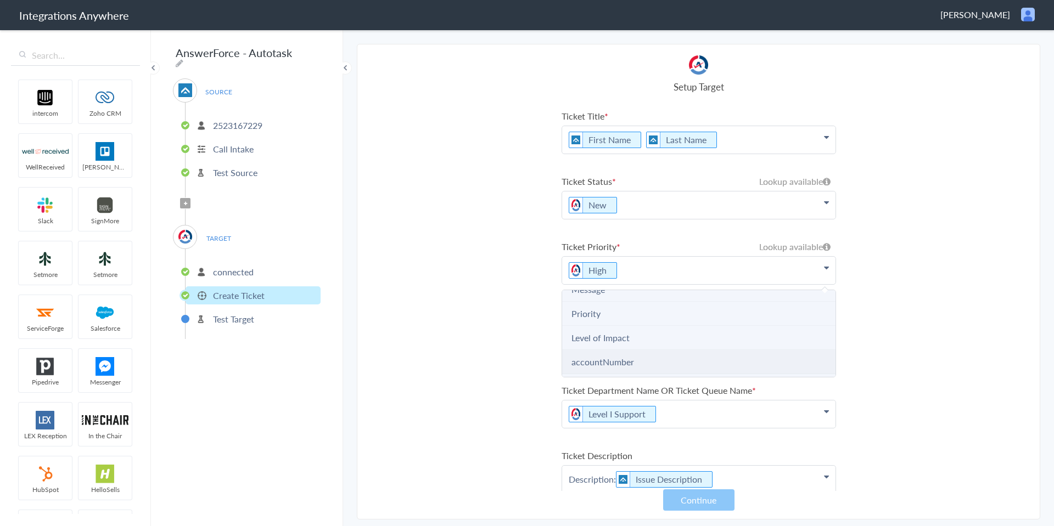
scroll to position [274, 0]
click at [600, 300] on li "Priority" at bounding box center [698, 296] width 273 height 24
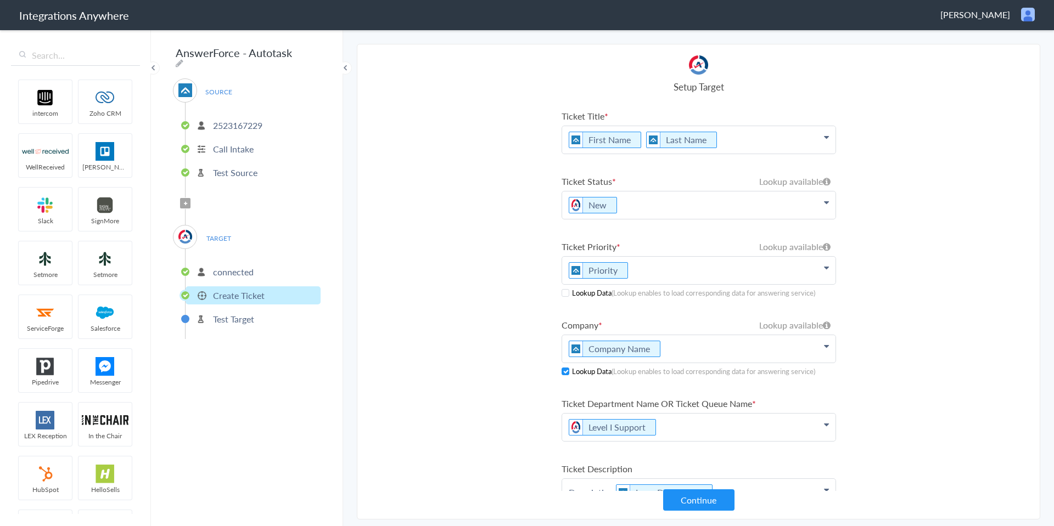
click at [563, 293] on span at bounding box center [566, 293] width 8 height 8
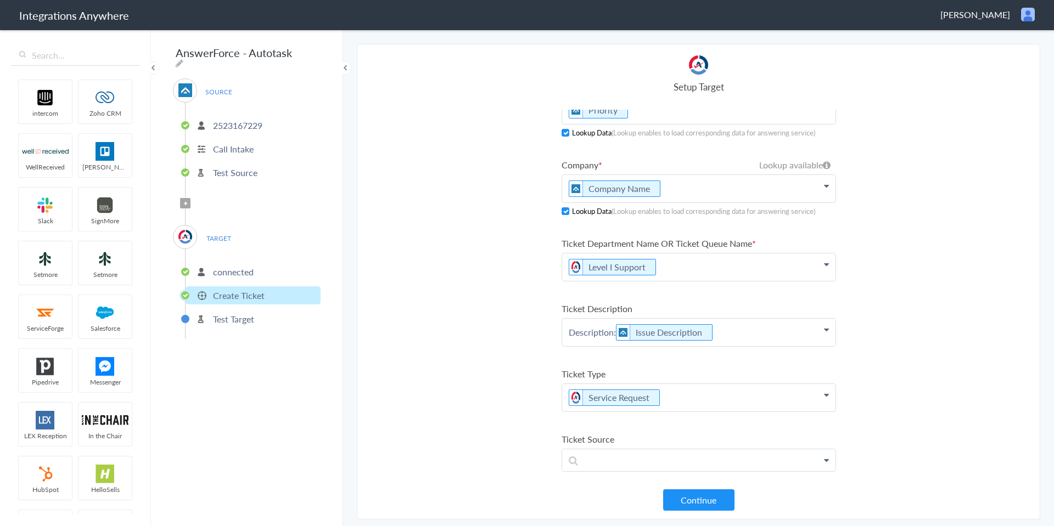
scroll to position [165, 0]
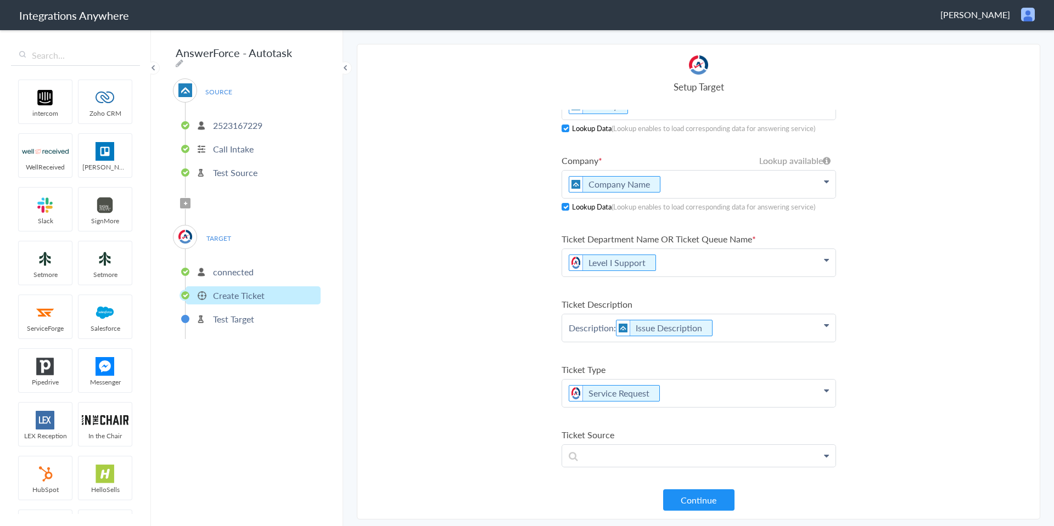
click at [739, 328] on p "Description: Issue Description" at bounding box center [698, 328] width 273 height 27
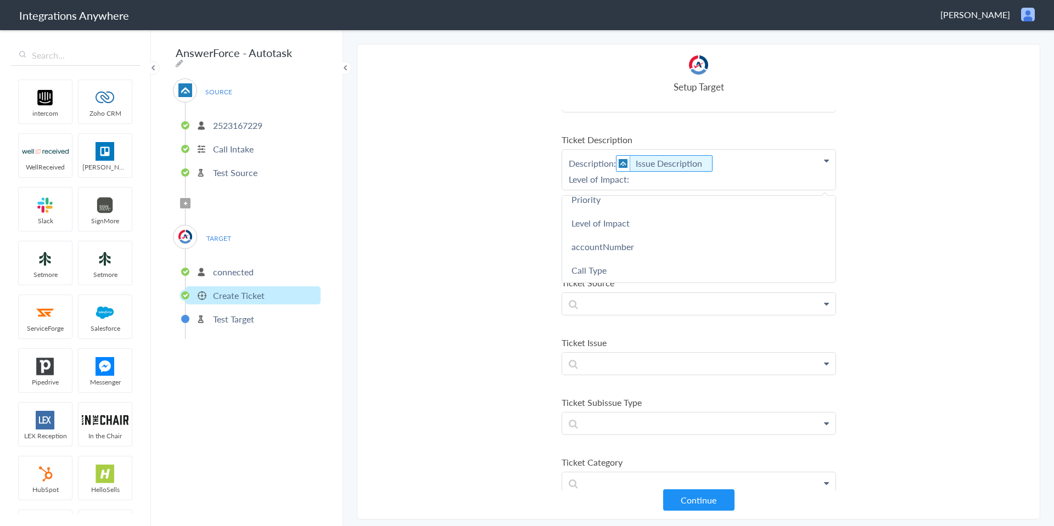
scroll to position [169, 0]
click at [642, 275] on link "Level of Impact" at bounding box center [698, 278] width 273 height 24
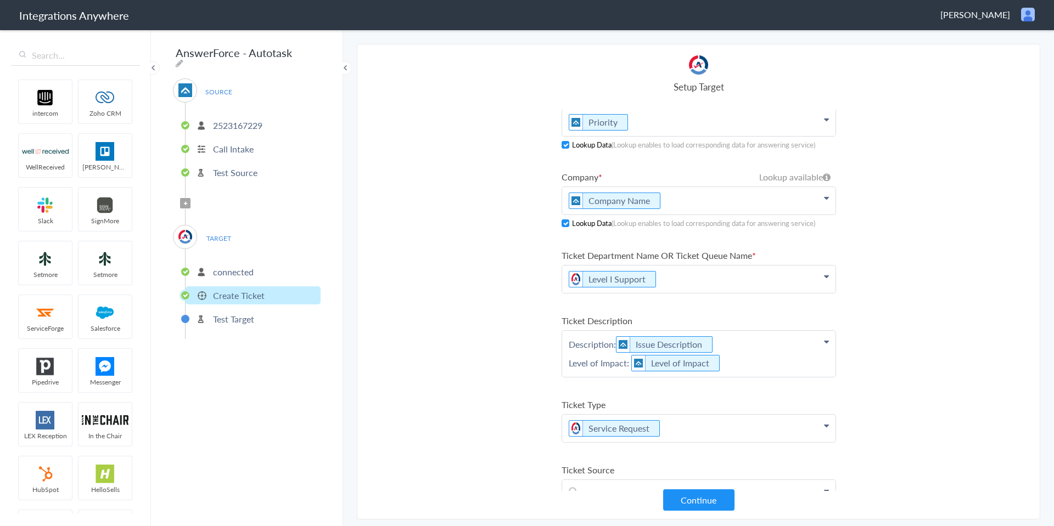
scroll to position [145, 0]
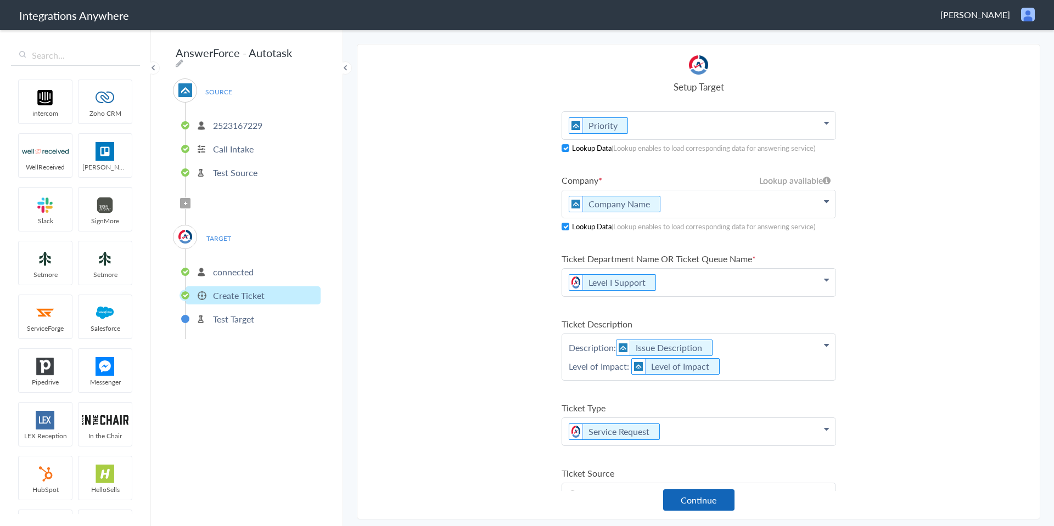
click at [701, 502] on button "Continue" at bounding box center [698, 500] width 71 height 21
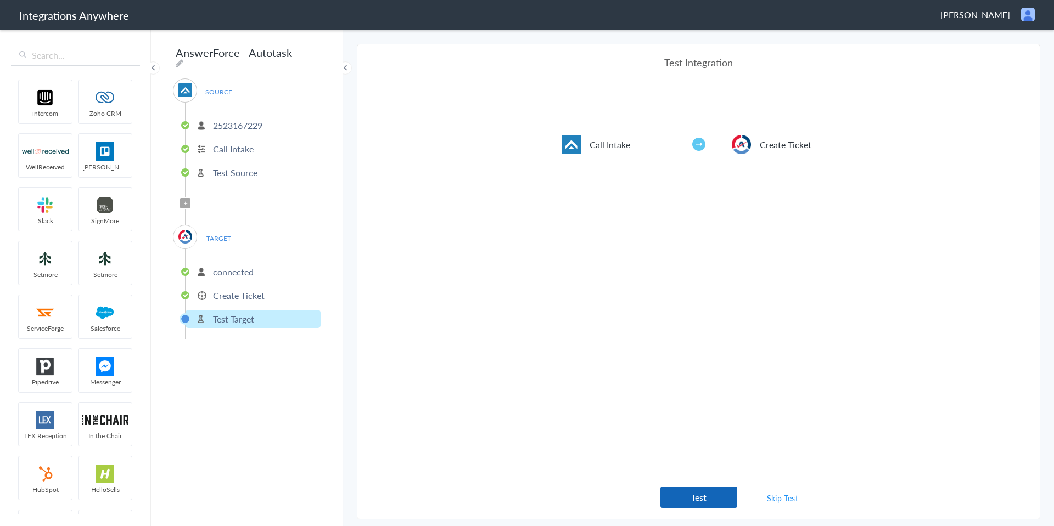
click at [692, 493] on button "Test" at bounding box center [698, 497] width 77 height 21
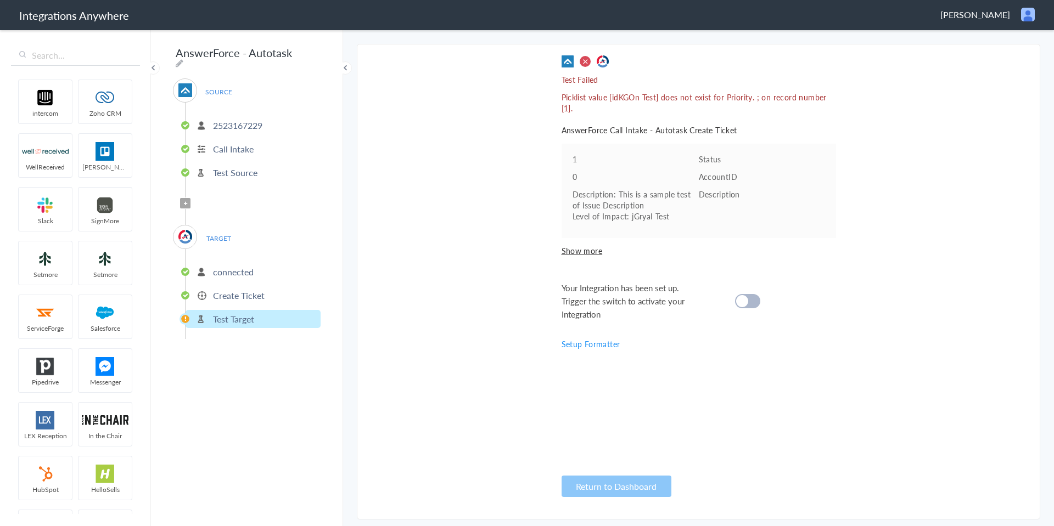
click at [753, 302] on div at bounding box center [747, 301] width 25 height 14
click at [725, 102] on p "Picklist value [idKGOn Test] does not exist for Priority. ; on record number [1…" at bounding box center [699, 103] width 274 height 22
click at [743, 302] on cite at bounding box center [742, 301] width 12 height 12
click at [744, 302] on cite at bounding box center [742, 301] width 12 height 12
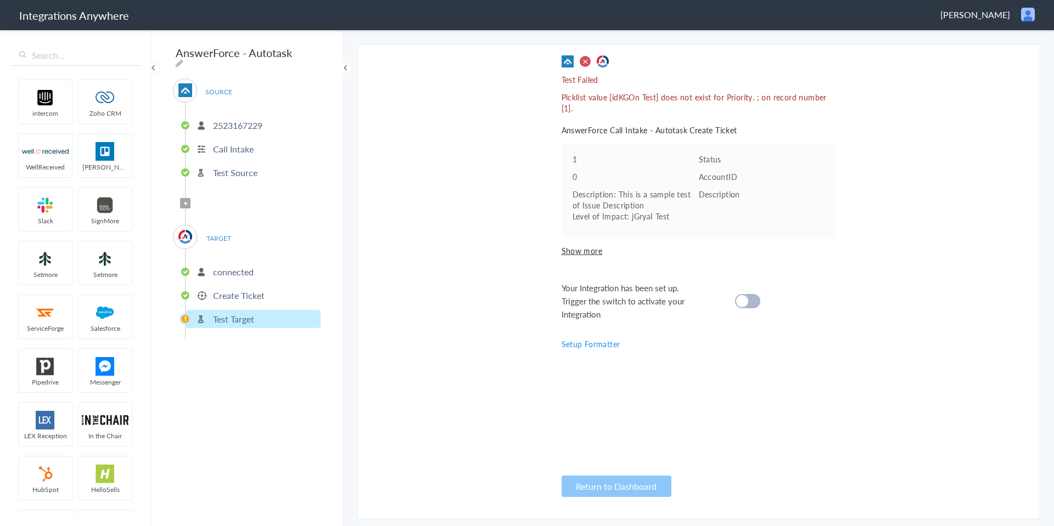
click at [217, 293] on p "Create Ticket" at bounding box center [239, 295] width 52 height 13
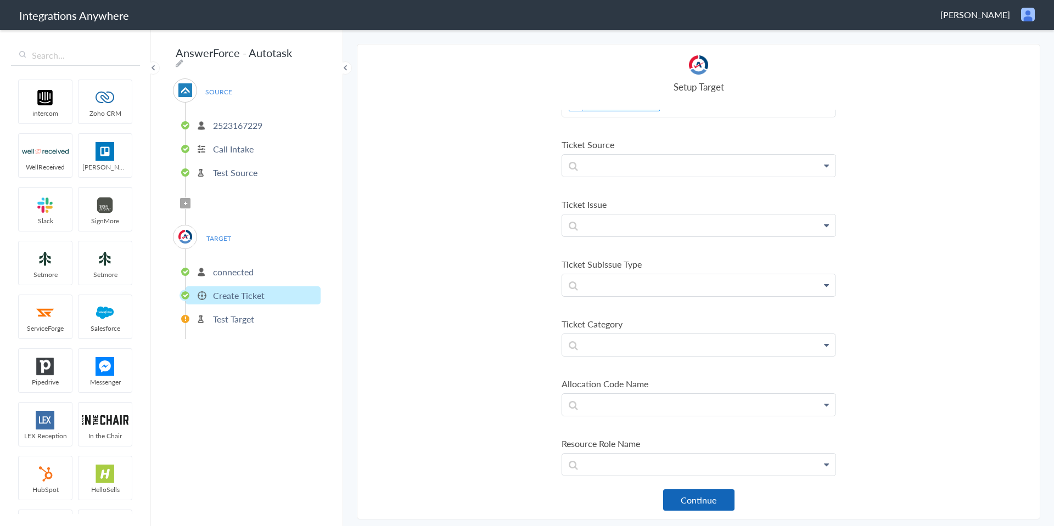
scroll to position [474, 0]
click at [698, 504] on button "Continue" at bounding box center [698, 500] width 71 height 21
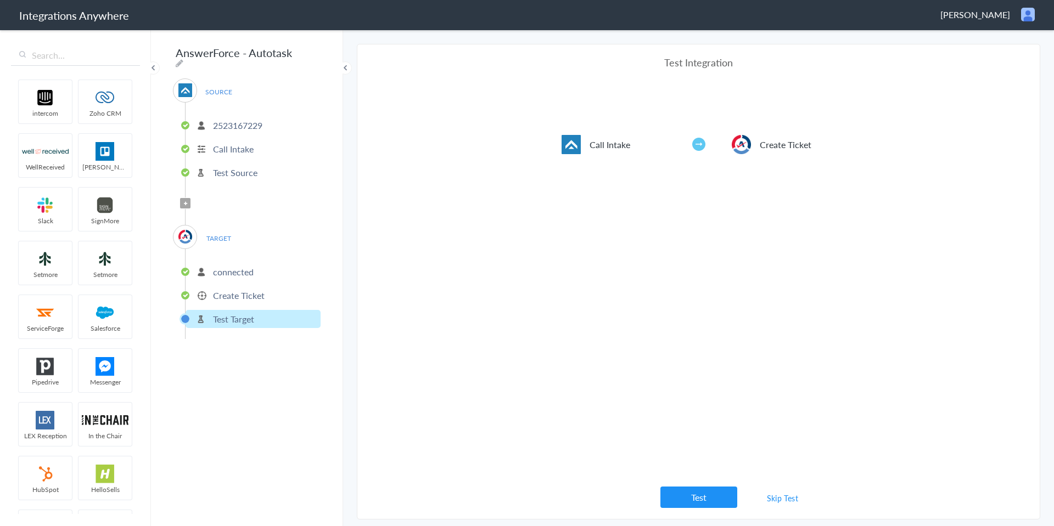
click at [787, 500] on link "Skip Test" at bounding box center [783, 499] width 58 height 20
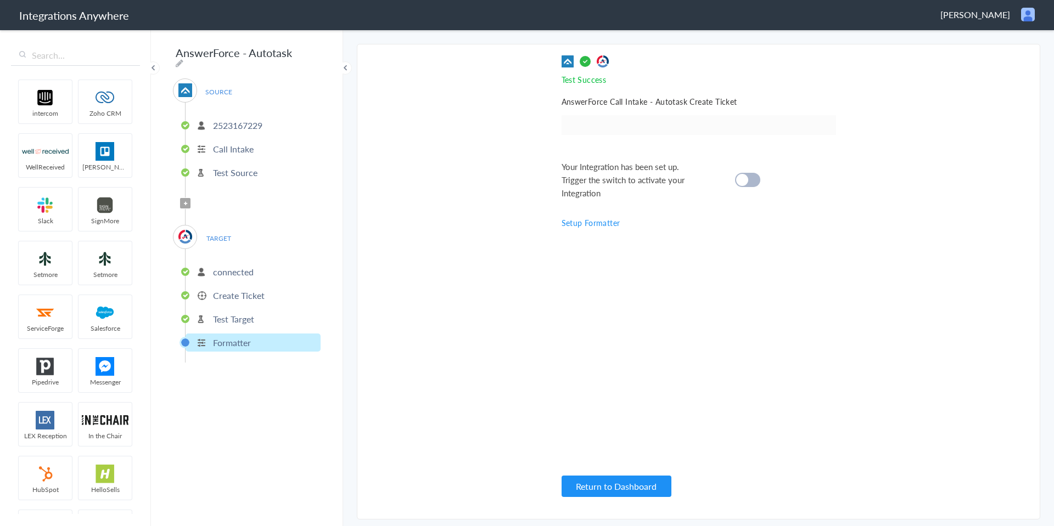
click at [747, 177] on cite at bounding box center [742, 180] width 12 height 12
click at [184, 201] on icon at bounding box center [185, 203] width 3 height 4
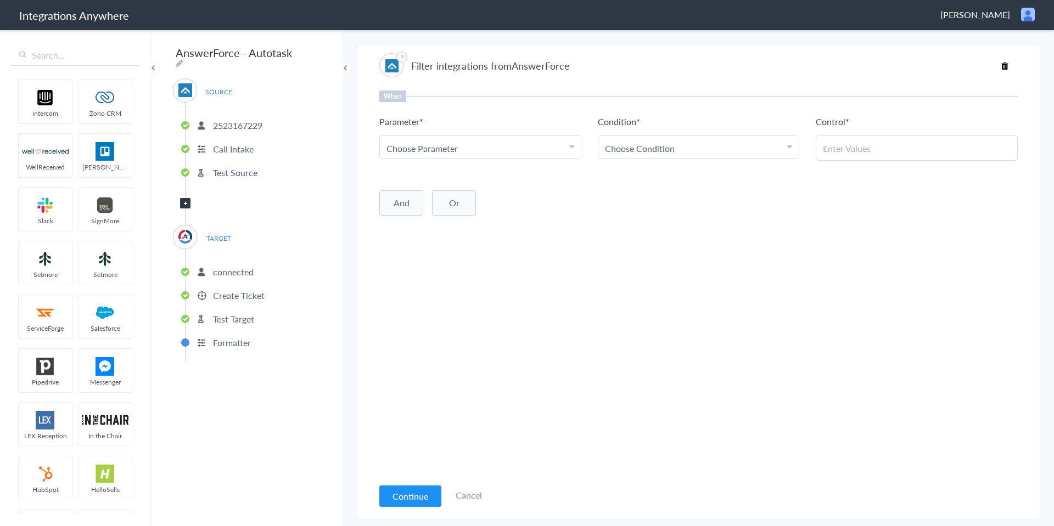
click at [559, 152] on div "Choose Parameter" at bounding box center [480, 148] width 188 height 13
click at [477, 216] on link "Call Closing Note" at bounding box center [480, 216] width 201 height 24
click at [652, 153] on span "Choose Condition" at bounding box center [640, 148] width 70 height 13
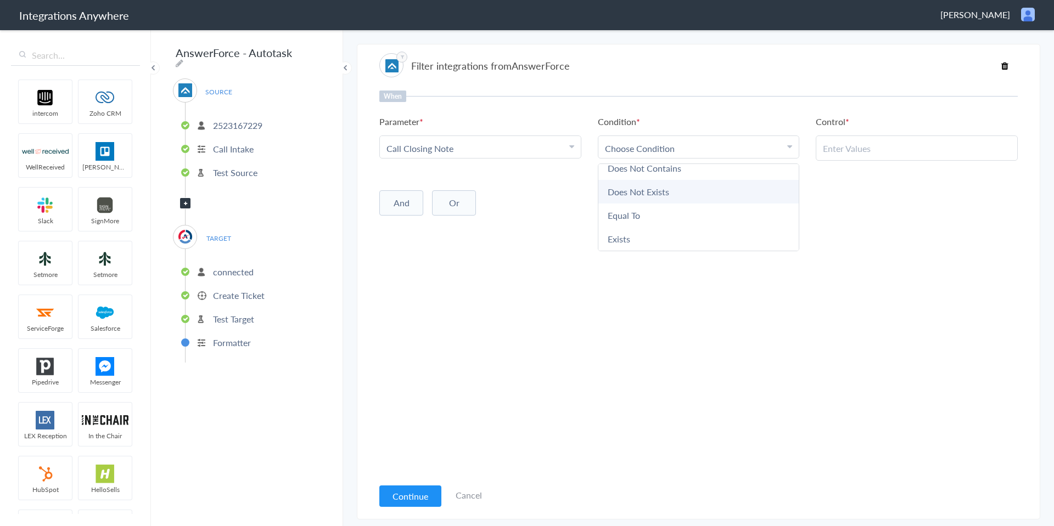
click at [652, 195] on link "Does Not Exists" at bounding box center [698, 192] width 201 height 24
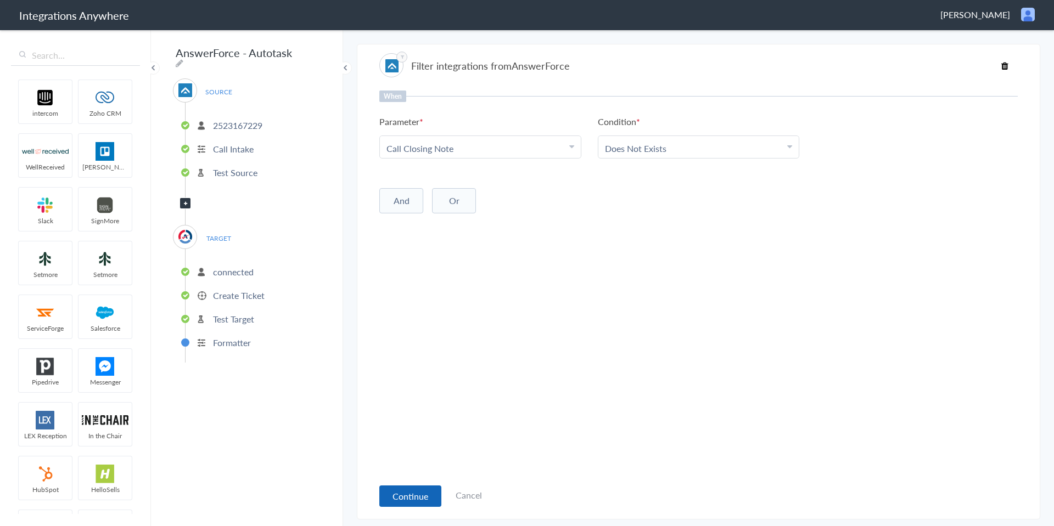
click at [402, 493] on button "Continue" at bounding box center [410, 496] width 62 height 21
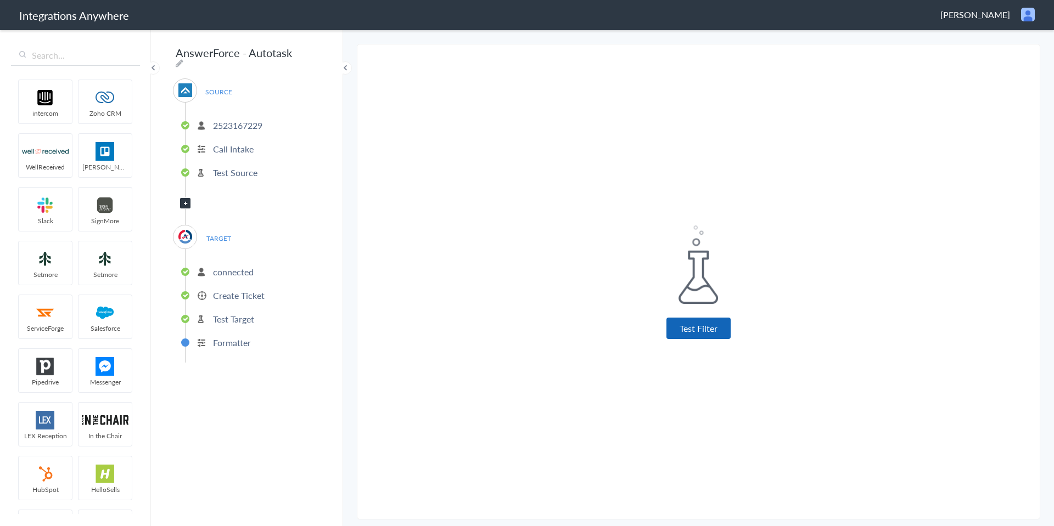
click at [691, 330] on button "Test Filter" at bounding box center [698, 328] width 64 height 21
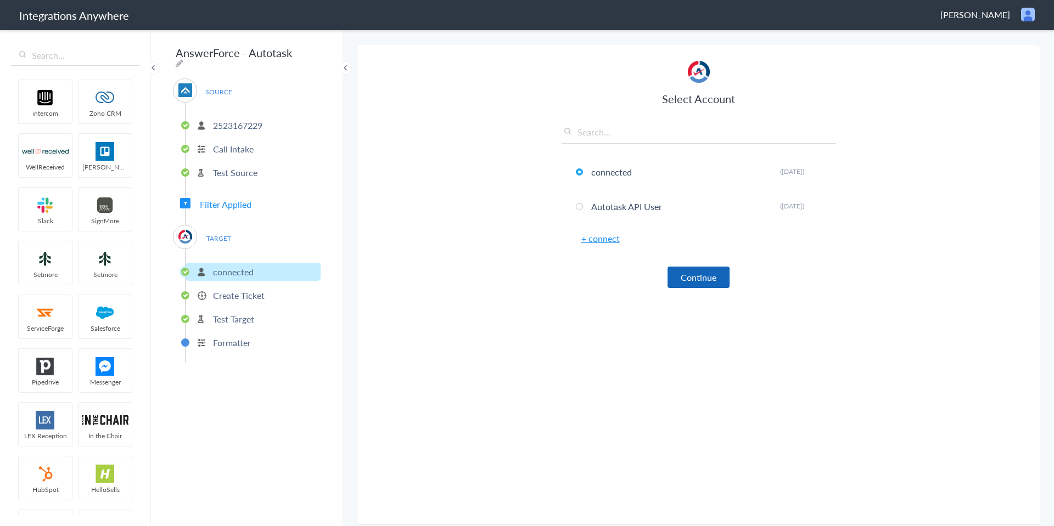
click at [706, 280] on button "Continue" at bounding box center [698, 277] width 62 height 21
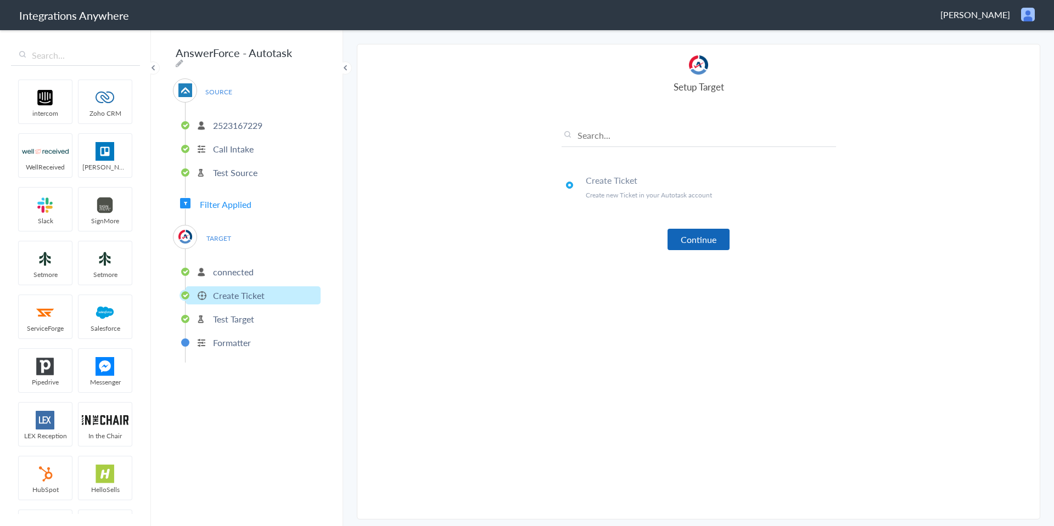
click at [706, 245] on button "Continue" at bounding box center [698, 239] width 62 height 21
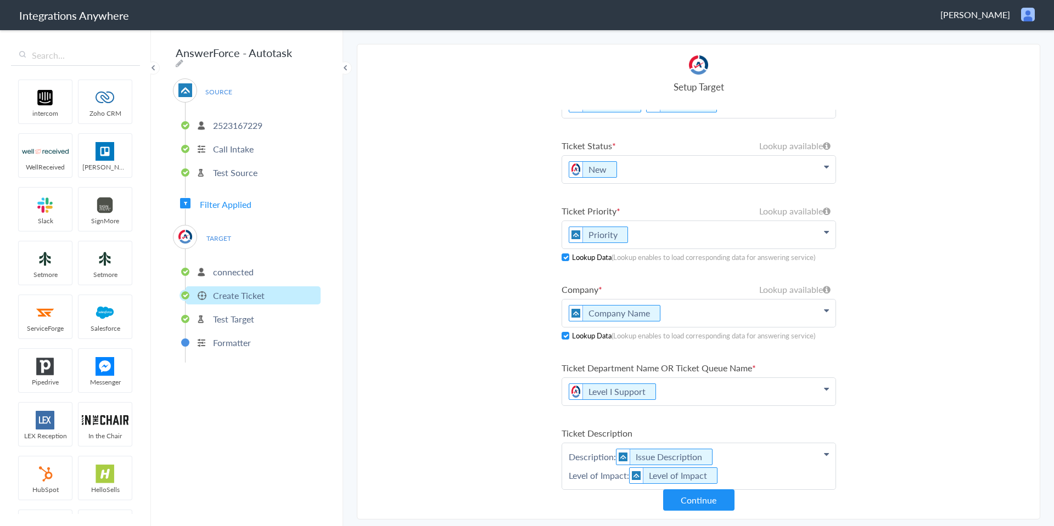
scroll to position [384, 0]
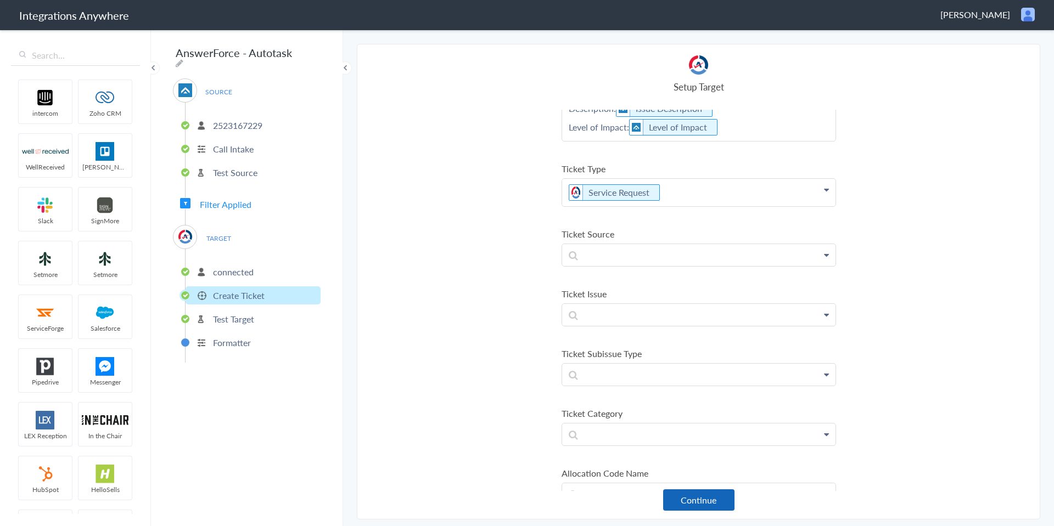
click at [714, 503] on button "Continue" at bounding box center [698, 500] width 71 height 21
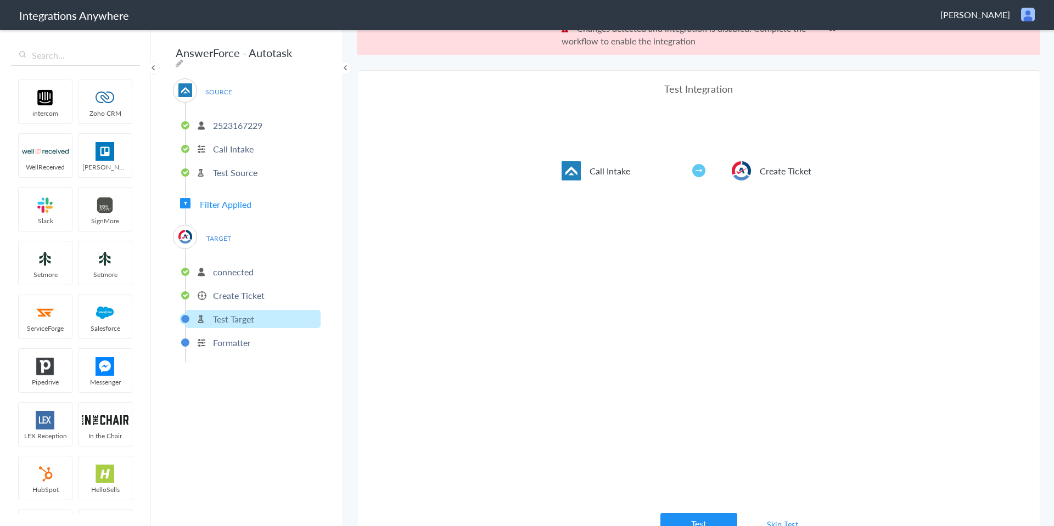
scroll to position [41, 0]
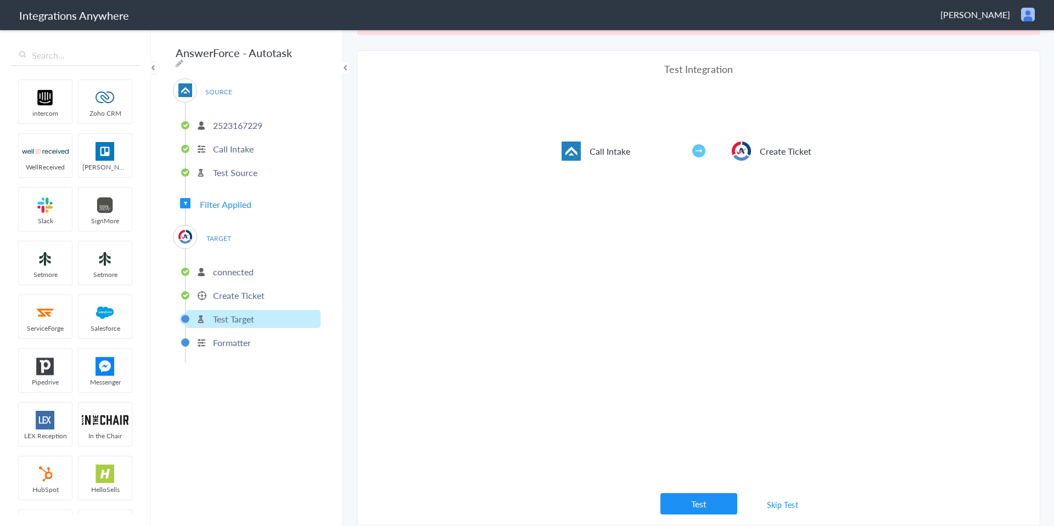
click at [786, 499] on link "Skip Test" at bounding box center [783, 505] width 58 height 20
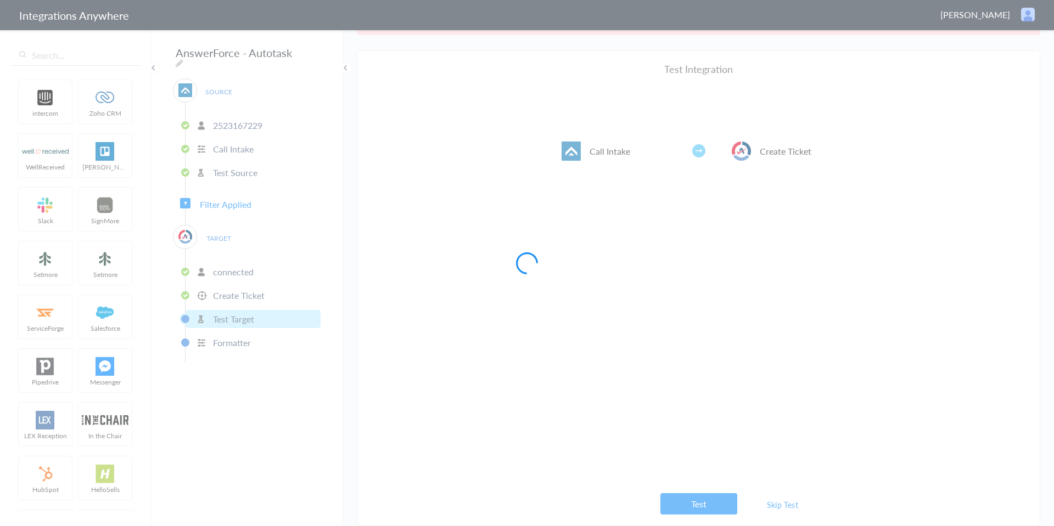
scroll to position [0, 0]
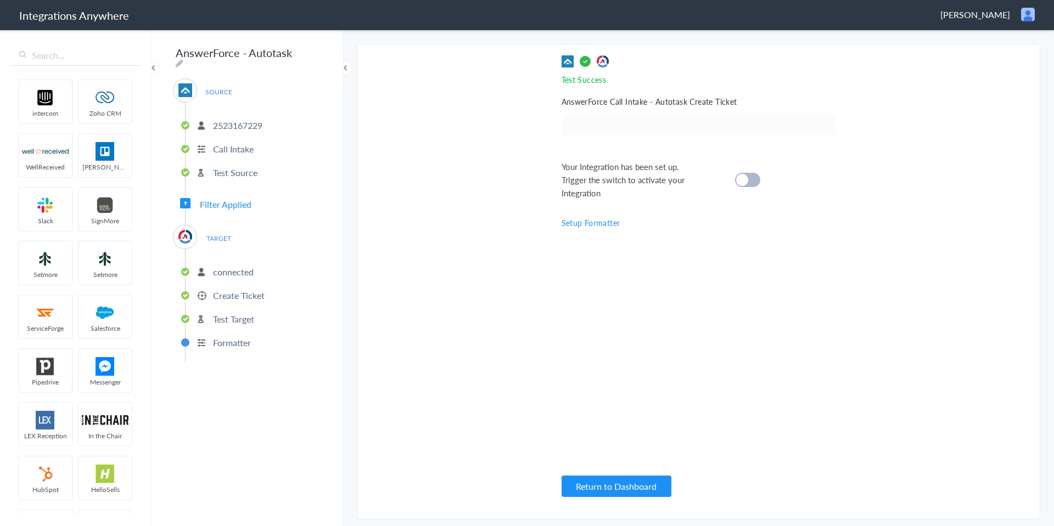
click at [750, 177] on div at bounding box center [747, 180] width 25 height 14
click at [604, 487] on button "Return to Dashboard" at bounding box center [617, 486] width 110 height 21
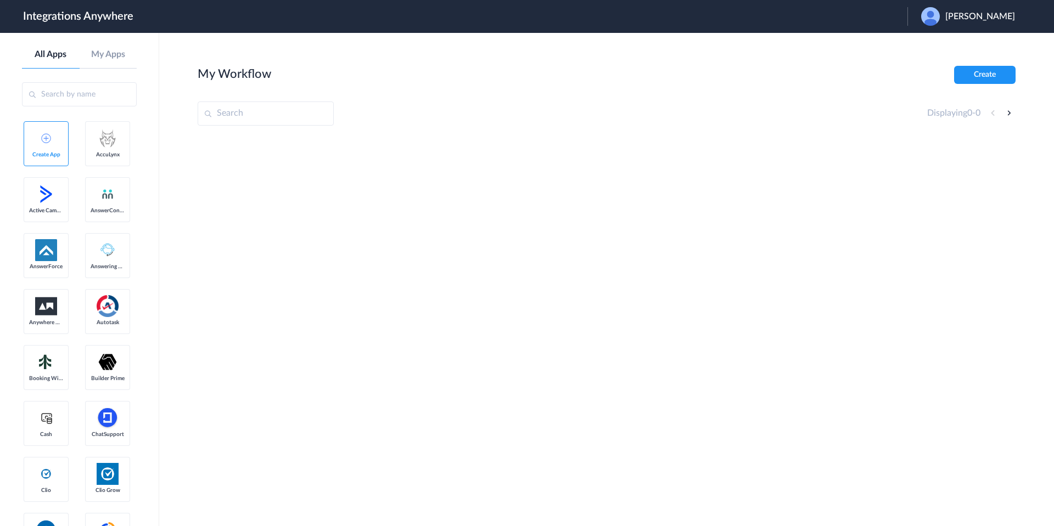
click at [967, 13] on span "[PERSON_NAME]" at bounding box center [980, 17] width 70 height 10
click at [947, 42] on li "Logout" at bounding box center [966, 45] width 119 height 20
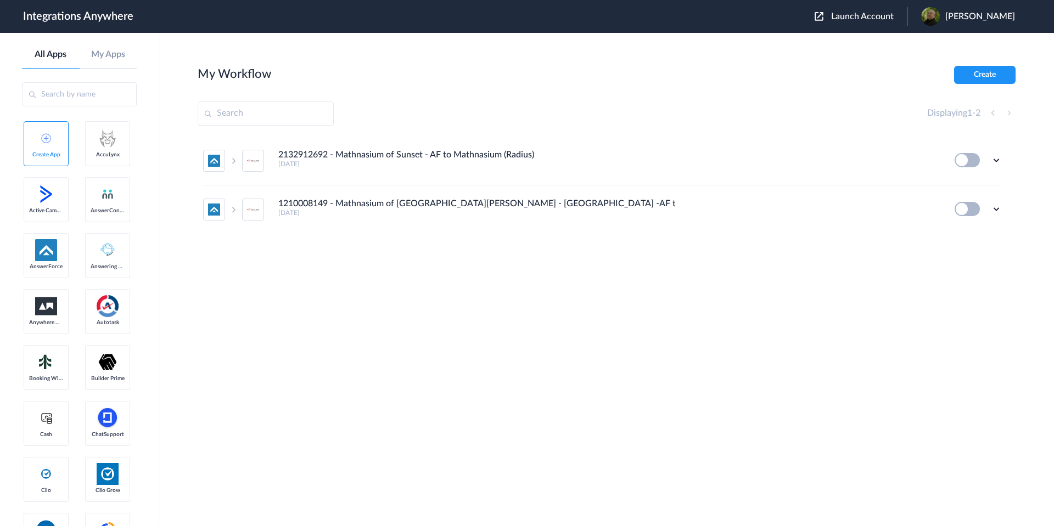
click at [877, 15] on span "Launch Account" at bounding box center [862, 16] width 63 height 9
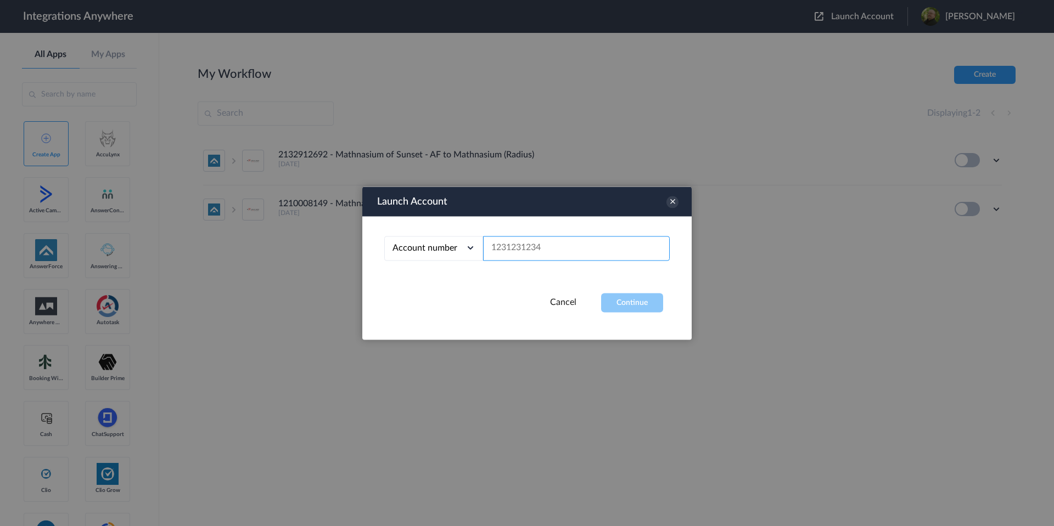
paste input "Please choose Low Priority"
type input "Please choose Low Priority"
drag, startPoint x: 623, startPoint y: 250, endPoint x: 210, endPoint y: 239, distance: 413.5
click at [210, 0] on body "Integrations Anywhere Launch Account [PERSON_NAME] My Account Logout All Apps M…" at bounding box center [527, 0] width 1054 height 0
paste input "2523167229"
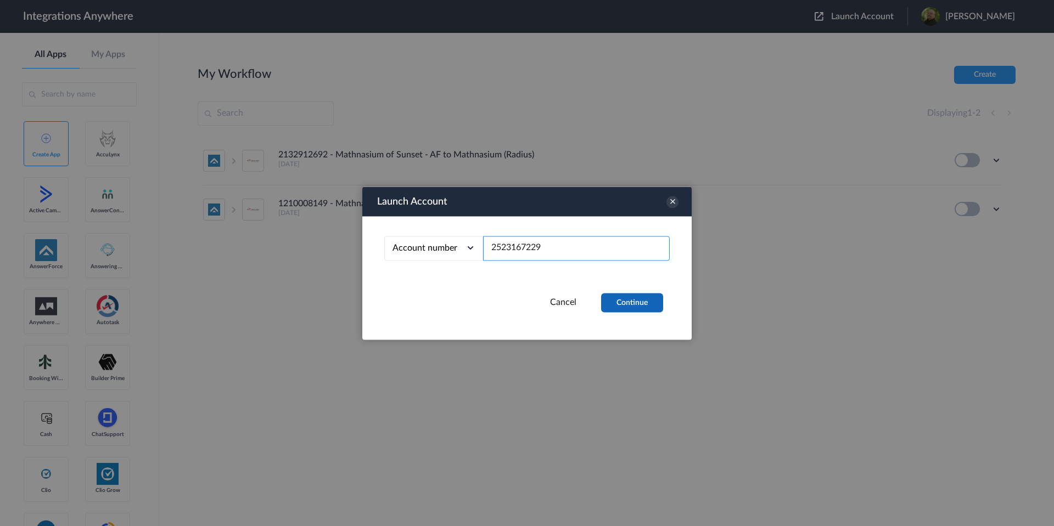
type input "2523167229"
click at [649, 305] on button "Continue" at bounding box center [632, 302] width 62 height 19
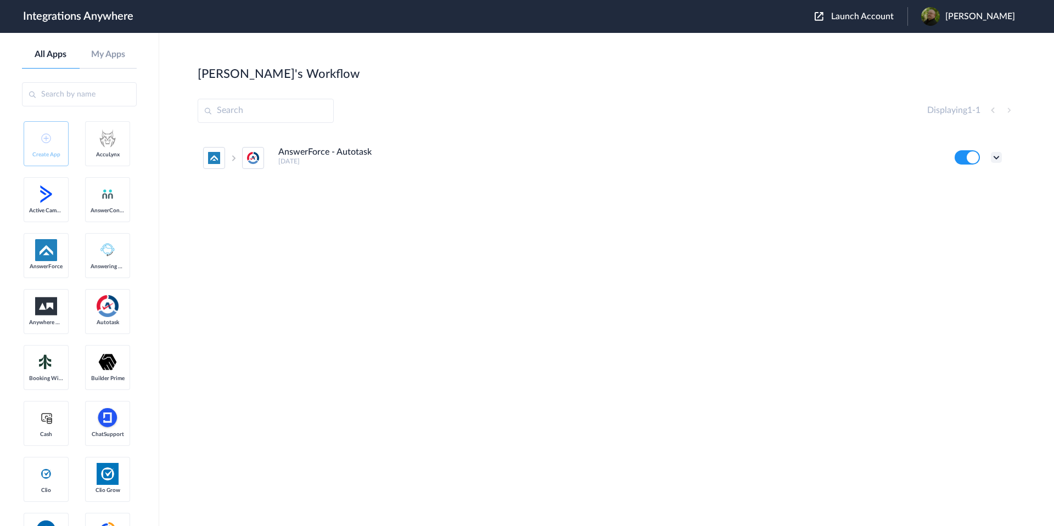
click at [1000, 159] on icon at bounding box center [996, 157] width 11 height 11
click at [972, 179] on li "Edit" at bounding box center [965, 183] width 71 height 20
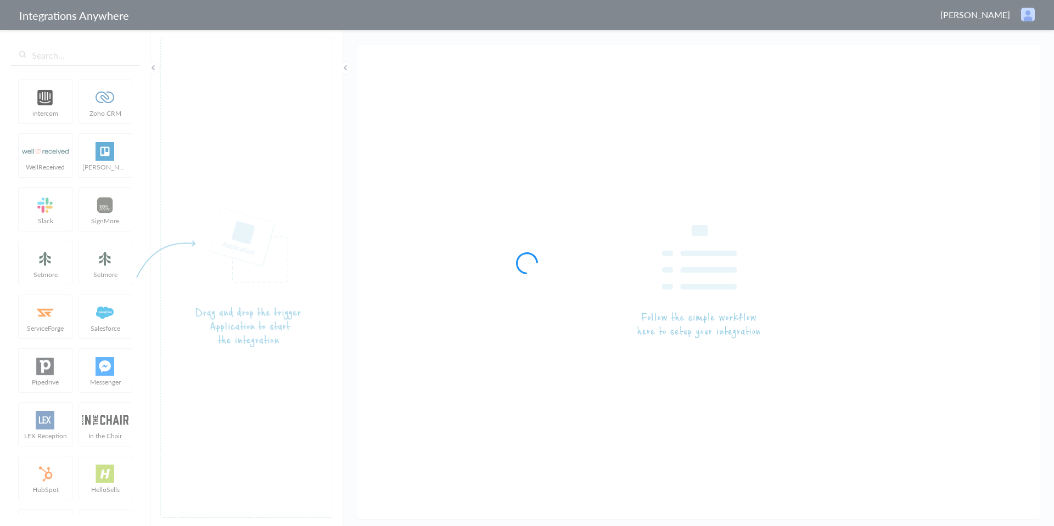
type input "AnswerForce - Autotask"
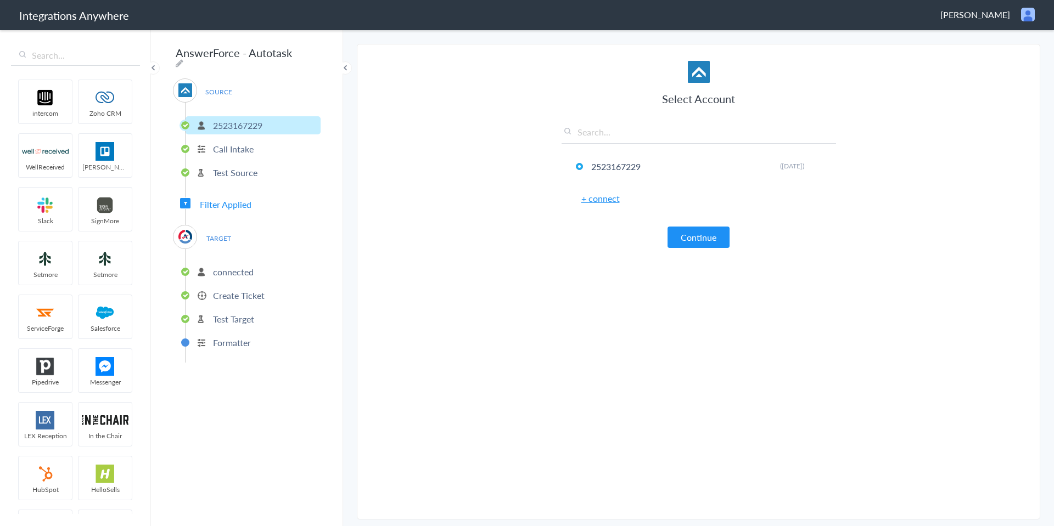
click at [246, 292] on p "Create Ticket" at bounding box center [239, 295] width 52 height 13
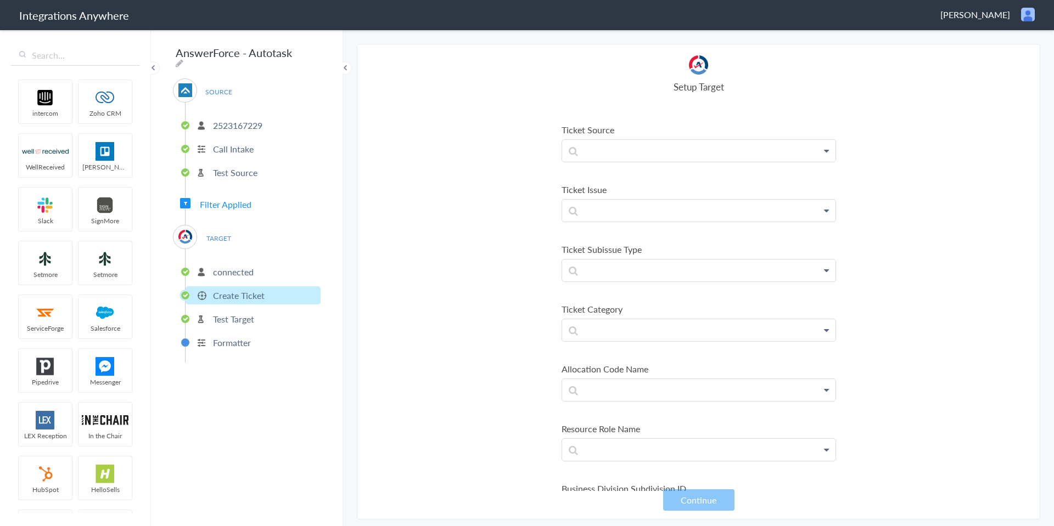
scroll to position [434, 0]
click at [800, 207] on p at bounding box center [698, 205] width 273 height 21
click at [512, 237] on section "Select Account 2523167229 Rename Delete (3 months ago) + connect Continue Setup…" at bounding box center [698, 282] width 683 height 476
click at [745, 218] on p at bounding box center [698, 215] width 273 height 21
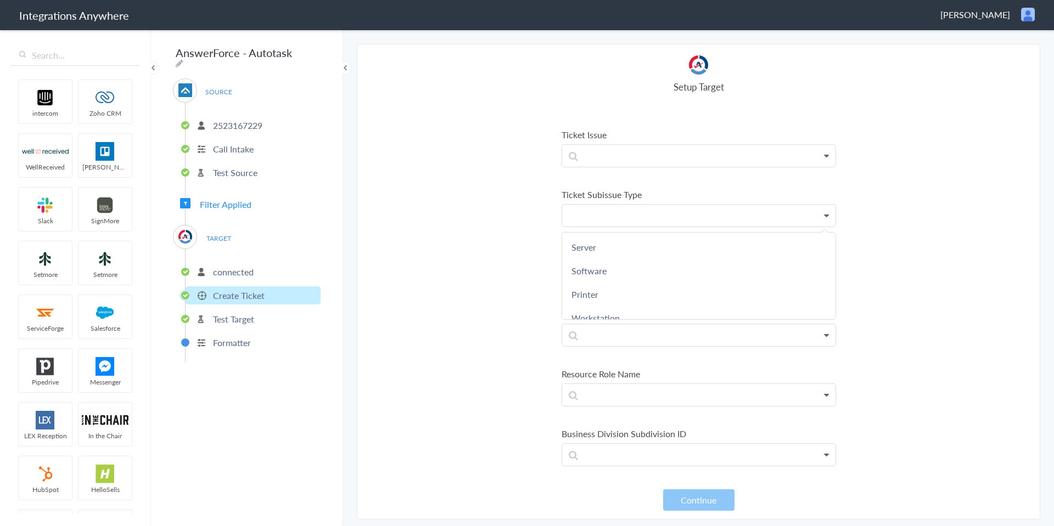
click at [745, 218] on p at bounding box center [698, 215] width 273 height 21
click at [770, 156] on p at bounding box center [698, 155] width 273 height 21
click at [431, 226] on section "Select Account 2523167229 Rename Delete (3 months ago) + connect Continue Setup…" at bounding box center [698, 282] width 683 height 476
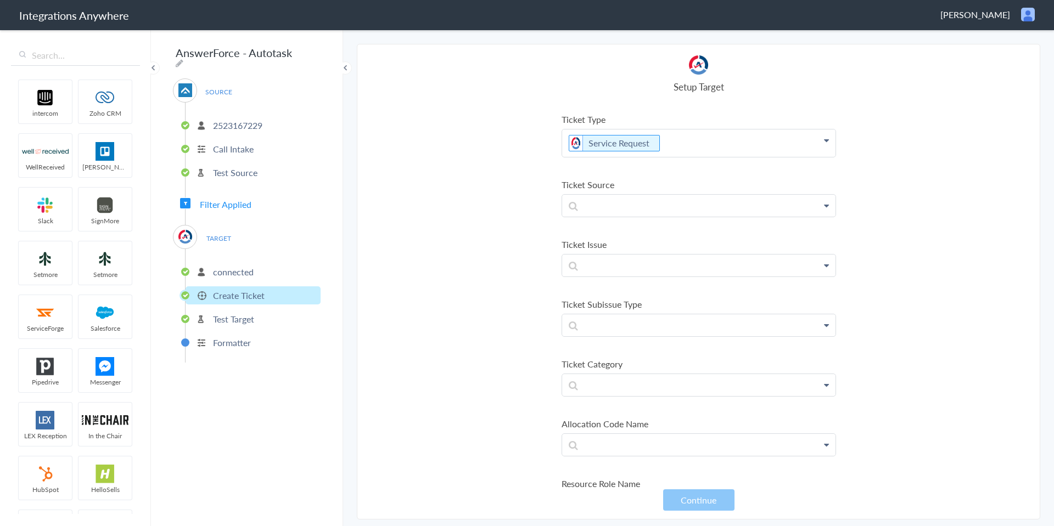
click at [824, 263] on icon at bounding box center [826, 265] width 5 height 9
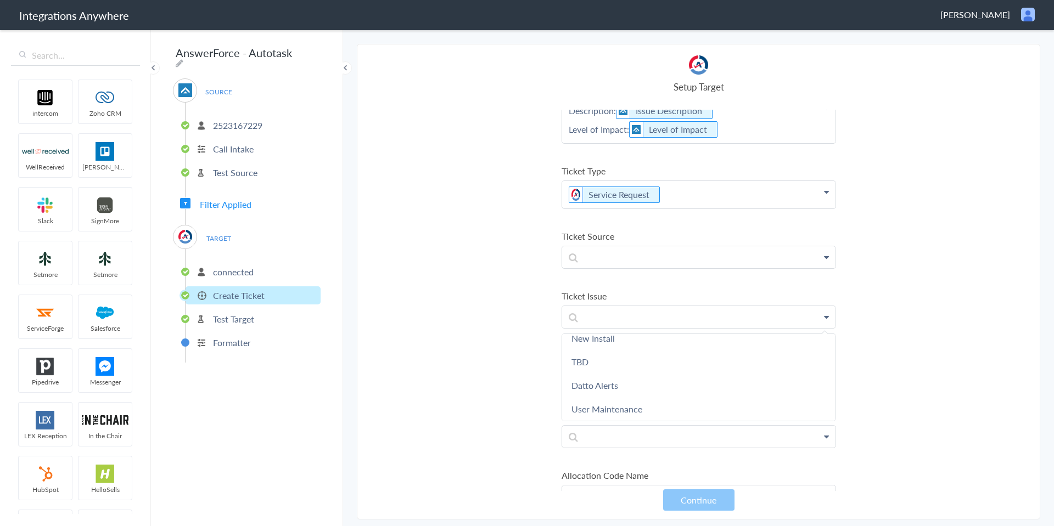
scroll to position [379, 0]
click at [624, 250] on p at bounding box center [698, 260] width 273 height 21
click at [526, 327] on section "Select Account 2523167229 Rename Delete (3 months ago) + connect Continue Setup…" at bounding box center [698, 282] width 683 height 476
click at [824, 261] on icon at bounding box center [826, 260] width 5 height 9
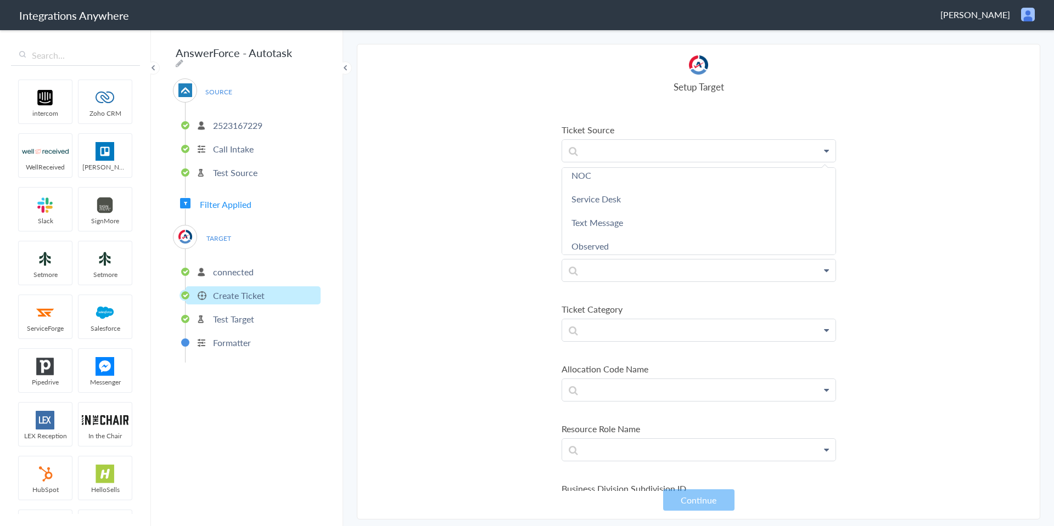
click at [463, 213] on section "Select Account 2523167229 Rename Delete (3 months ago) + connect Continue Setup…" at bounding box center [698, 282] width 683 height 476
click at [745, 207] on p at bounding box center [698, 210] width 273 height 21
click at [520, 232] on section "Select Account 2523167229 Rename Delete (3 months ago) + connect Continue Setup…" at bounding box center [698, 282] width 683 height 476
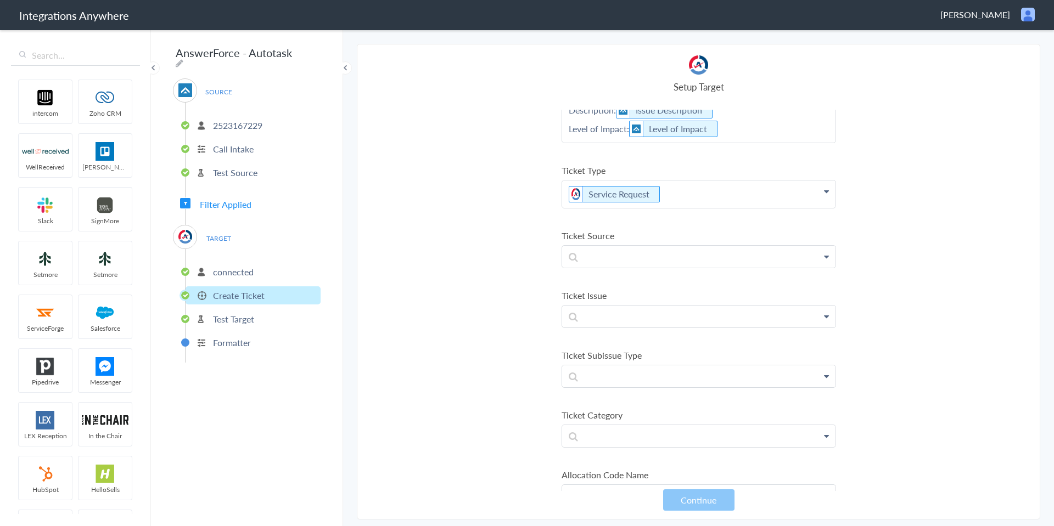
scroll to position [379, 0]
click at [756, 272] on div "Insourced Client Portal Voice Mail Phone Email In Person/Onsite Monitoring Aler…" at bounding box center [699, 260] width 274 height 23
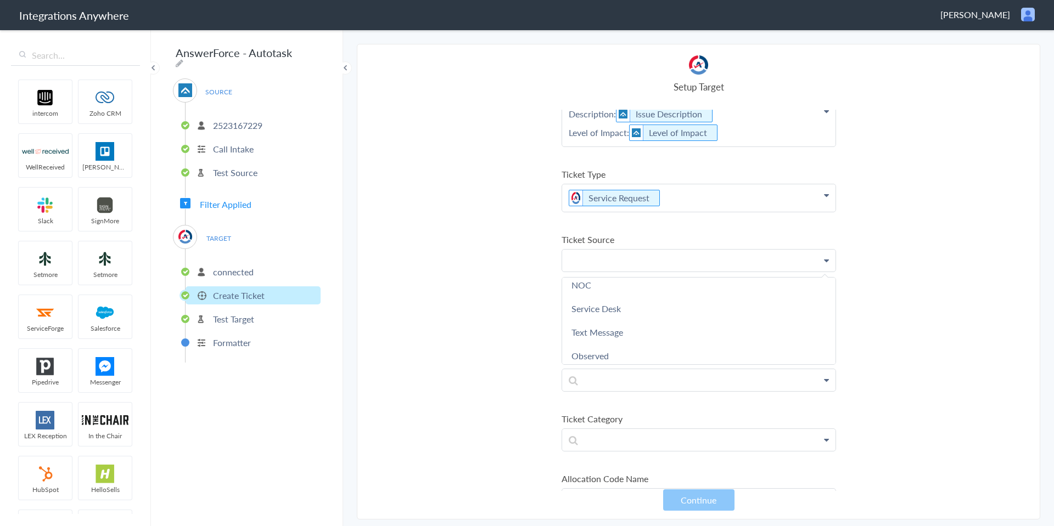
click at [755, 263] on p at bounding box center [698, 260] width 273 height 21
click at [518, 273] on section "Select Account 2523167229 Rename Delete (3 months ago) + connect Continue Setup…" at bounding box center [698, 282] width 683 height 476
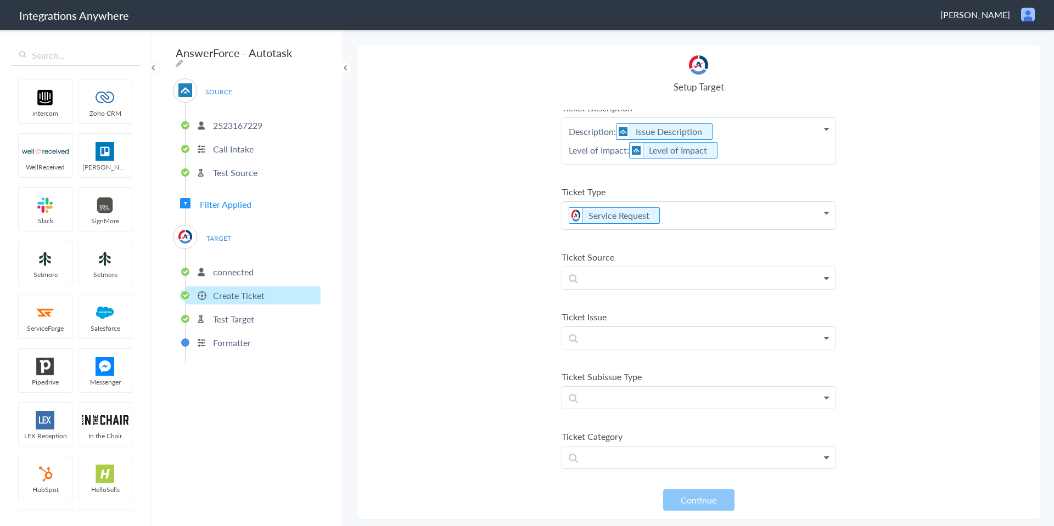
scroll to position [379, 0]
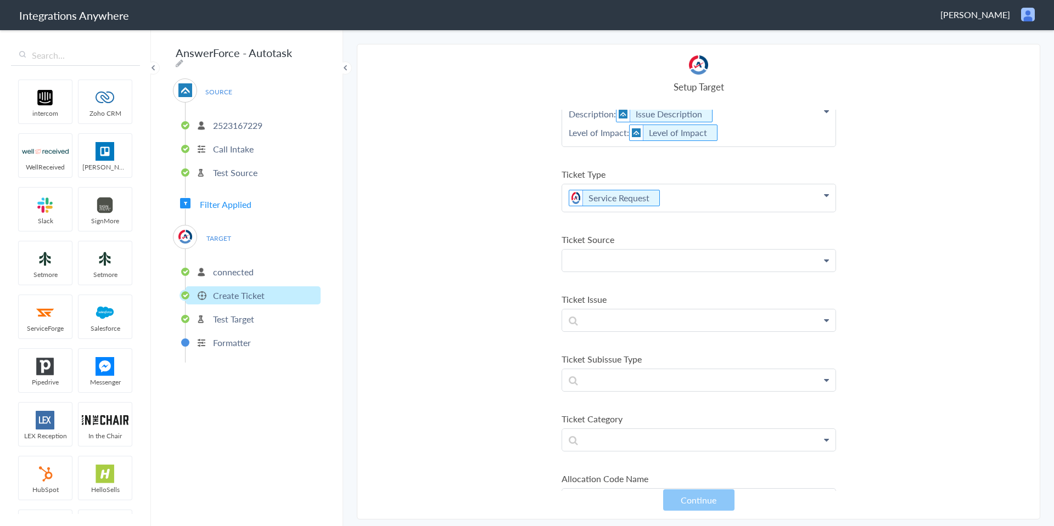
click at [646, 261] on p at bounding box center [698, 260] width 273 height 21
click at [621, 292] on link "Insourced" at bounding box center [698, 292] width 273 height 24
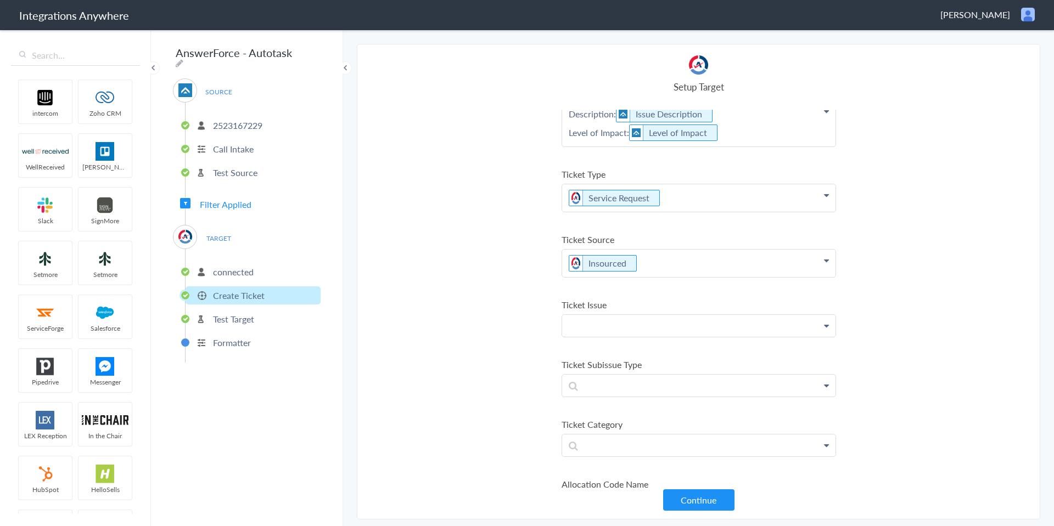
click at [663, 326] on p at bounding box center [698, 325] width 273 height 21
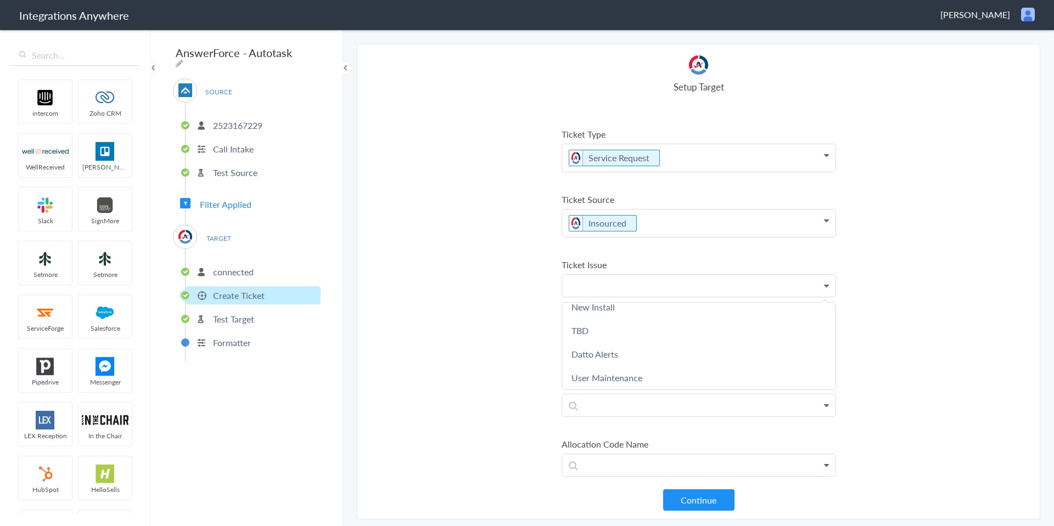
scroll to position [434, 0]
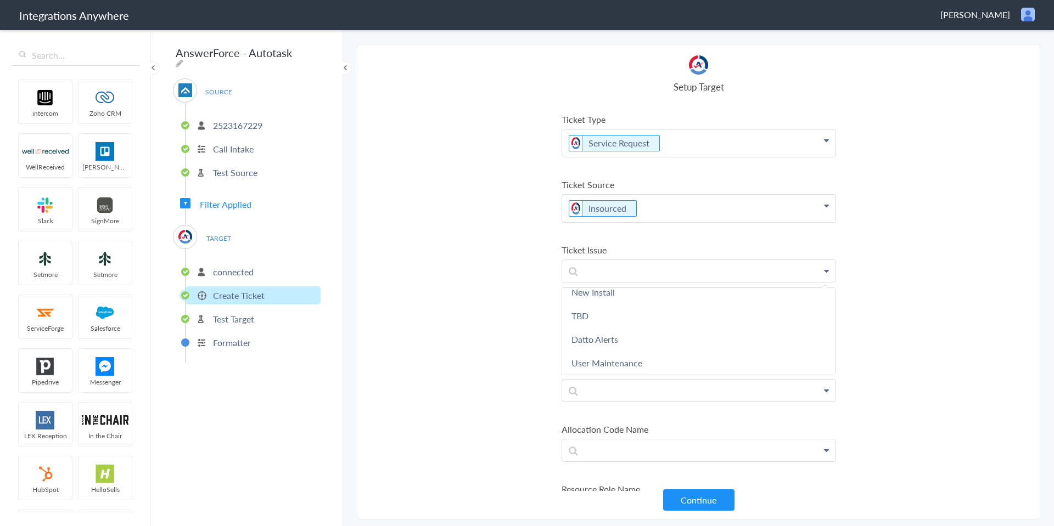
click at [510, 340] on section "Select Account 2523167229 Rename Delete (3 months ago) + connect Continue Setup…" at bounding box center [698, 282] width 683 height 476
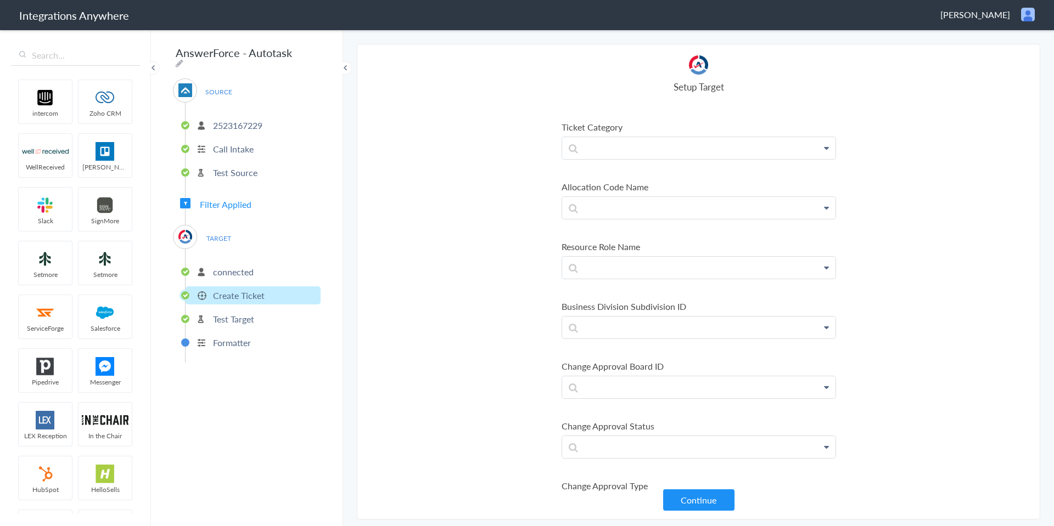
scroll to position [714, 0]
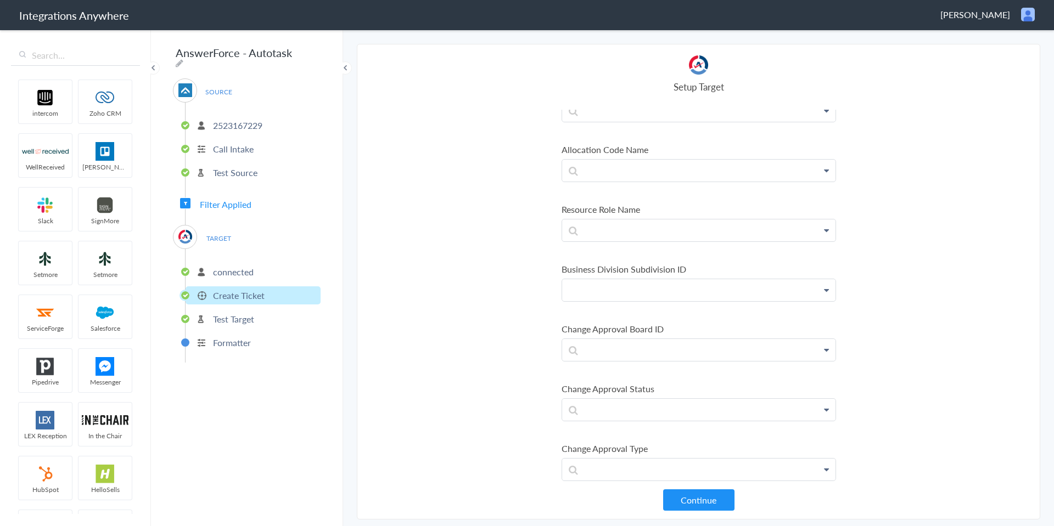
click at [572, 289] on p at bounding box center [698, 289] width 273 height 21
click at [517, 294] on section "Select Account 2523167229 Rename Delete (3 months ago) + connect Continue Setup…" at bounding box center [698, 282] width 683 height 476
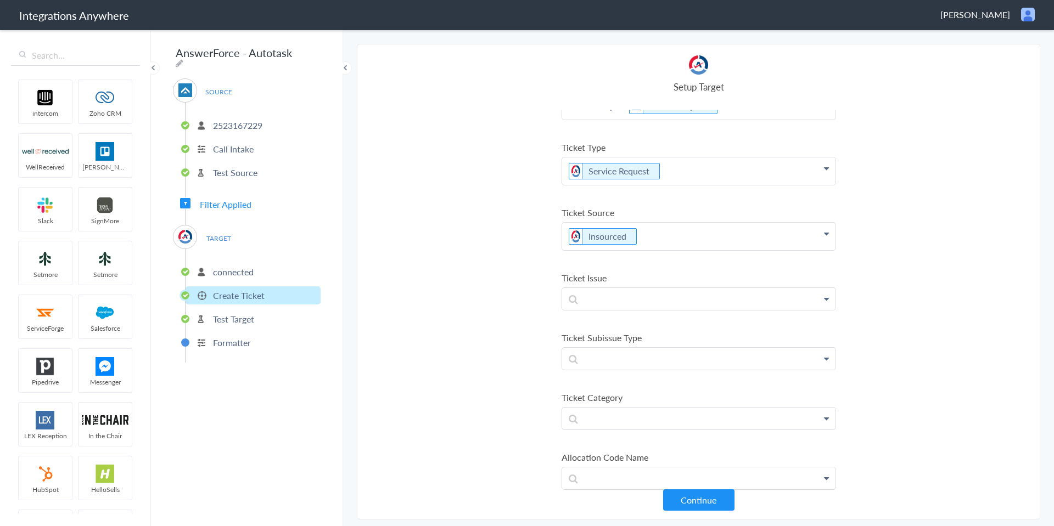
scroll to position [274, 0]
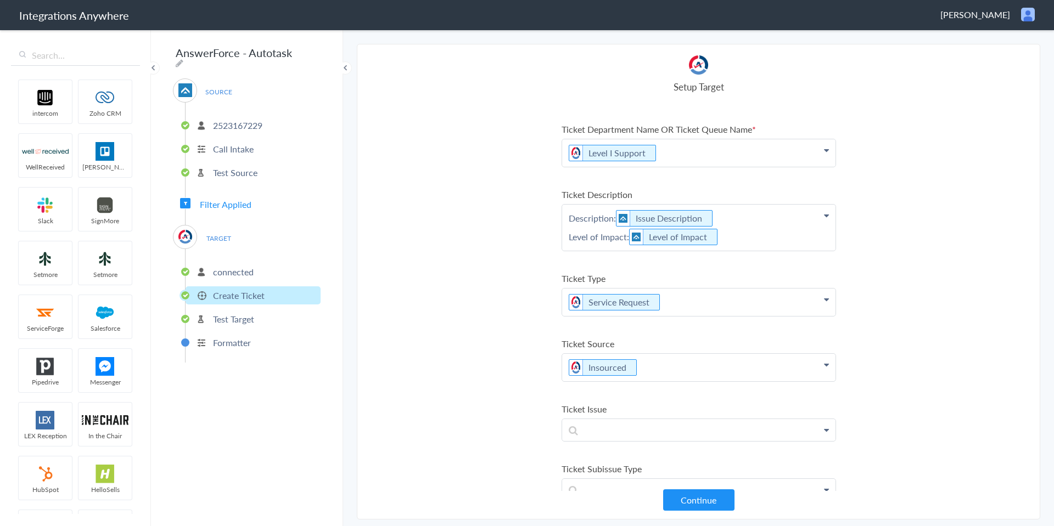
click at [531, 419] on section "Select Account 2523167229 Rename Delete (3 months ago) + connect Continue Setup…" at bounding box center [698, 282] width 683 height 476
click at [705, 502] on button "Continue" at bounding box center [698, 500] width 71 height 21
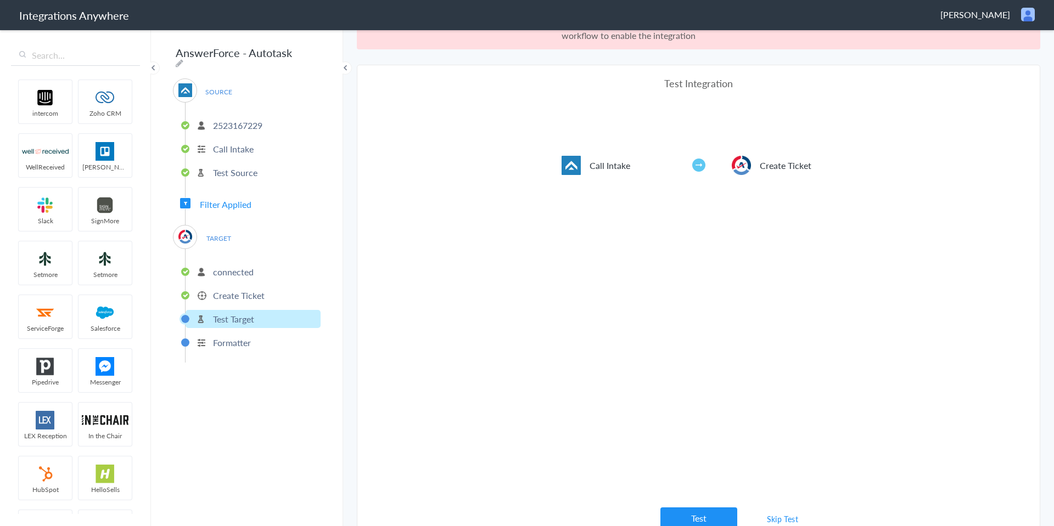
scroll to position [41, 0]
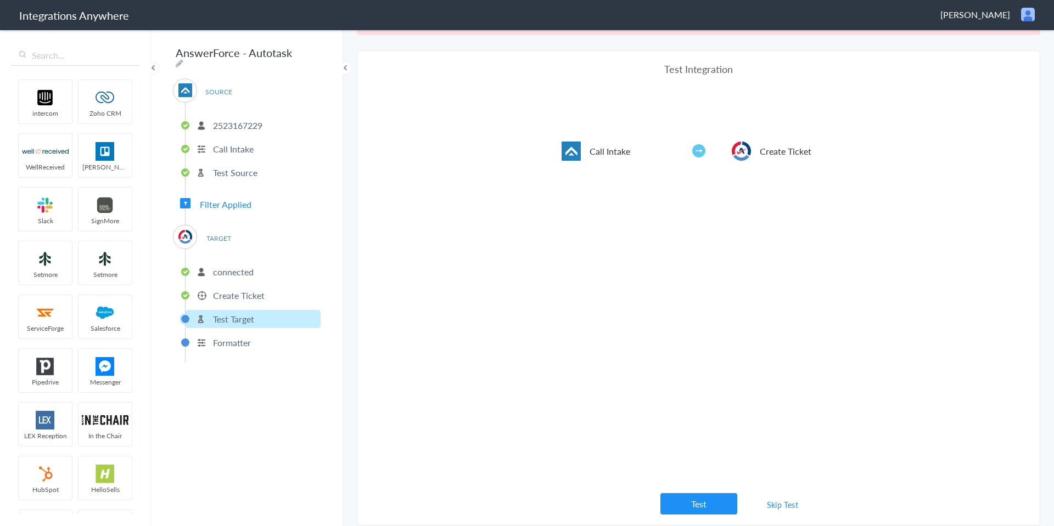
click at [789, 501] on link "Skip Test" at bounding box center [783, 505] width 58 height 20
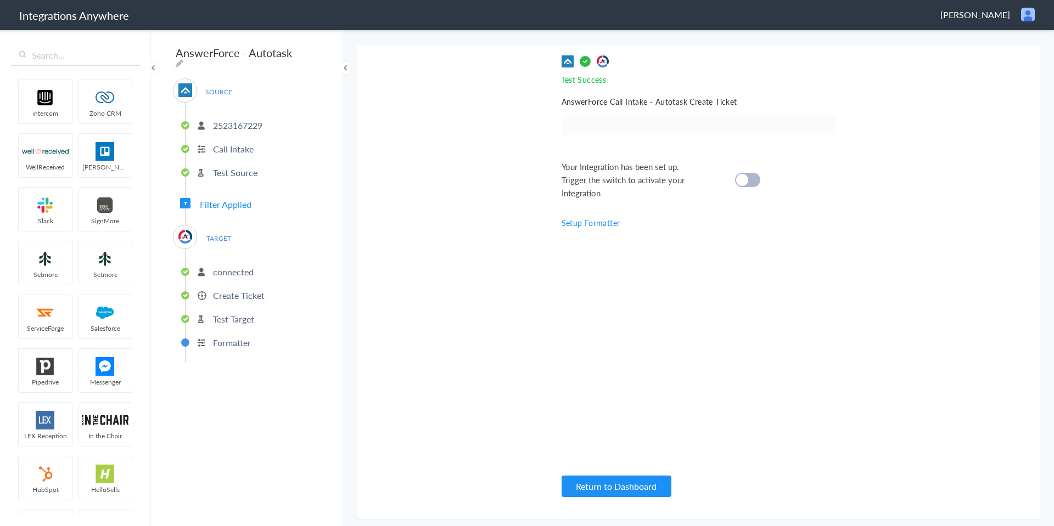
scroll to position [0, 0]
click at [753, 182] on div at bounding box center [747, 180] width 25 height 14
click at [620, 486] on button "Return to Dashboard" at bounding box center [617, 486] width 110 height 21
